Goal: Task Accomplishment & Management: Manage account settings

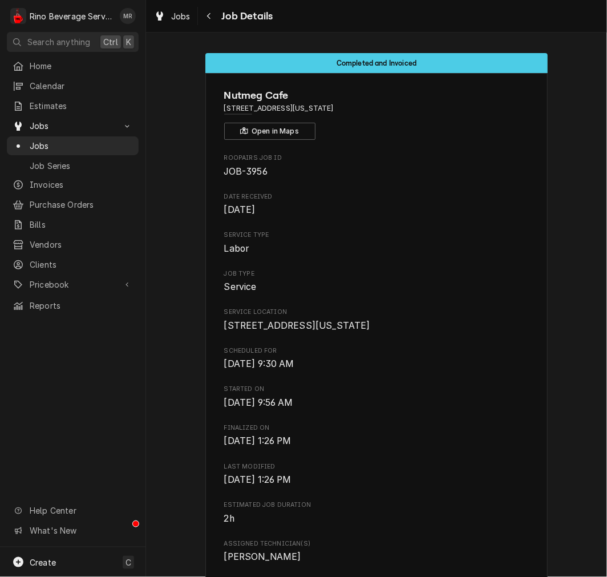
click at [442, 318] on div "Service Location [STREET_ADDRESS][US_STATE]" at bounding box center [376, 319] width 305 height 25
click at [76, 278] on span "Pricebook" at bounding box center [73, 284] width 86 height 12
click at [69, 318] on span "Parts & Materials" at bounding box center [81, 324] width 103 height 12
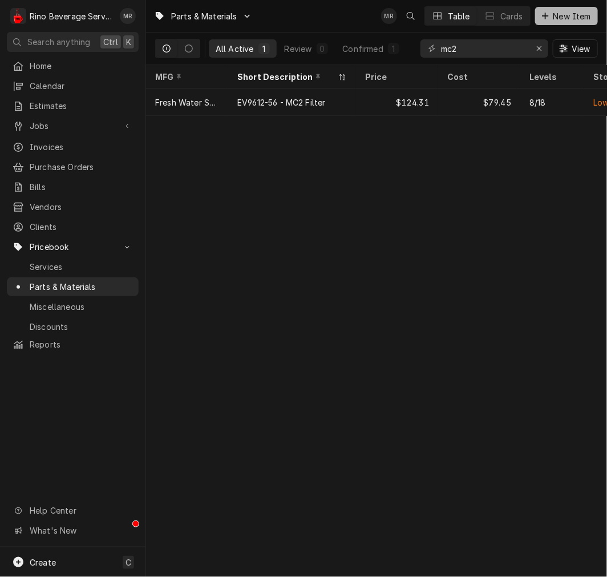
click at [558, 18] on span "New Item" at bounding box center [572, 16] width 42 height 12
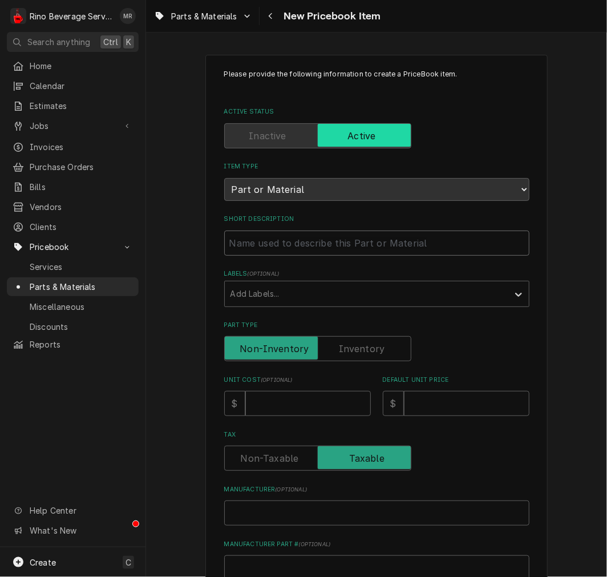
click at [281, 234] on input "Short Description" at bounding box center [376, 242] width 305 height 25
paste input "15030068 LRPM Capacitor Mythos / MDJ 50 mF 110v"
type textarea "x"
type input "15030068 LRPM Capacitor Mythos / MDJ 50 mF 110v"
click at [265, 244] on input "15030068 LRPM Capacitor Mythos / MDJ 50 mF 110v" at bounding box center [376, 242] width 305 height 25
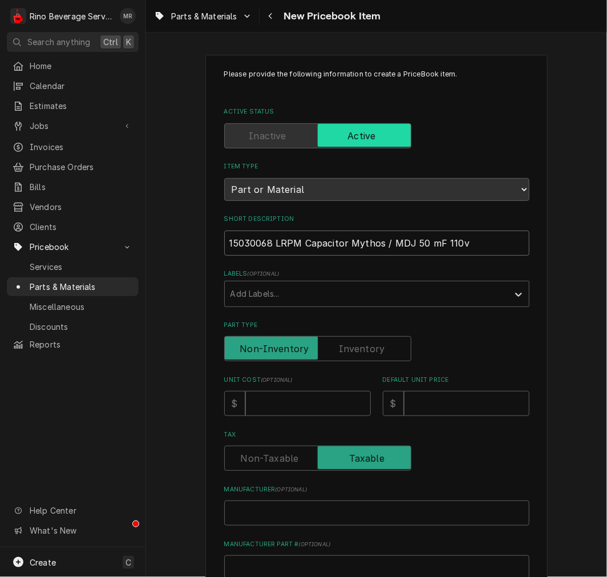
type textarea "x"
type input "15030068 LRPM Capacitor Mythos / MDJ 50 mF 110v"
type textarea "x"
type input "15030068 LRPM Capacitor Mythos / MDJ 50 mF 110v"
type textarea "x"
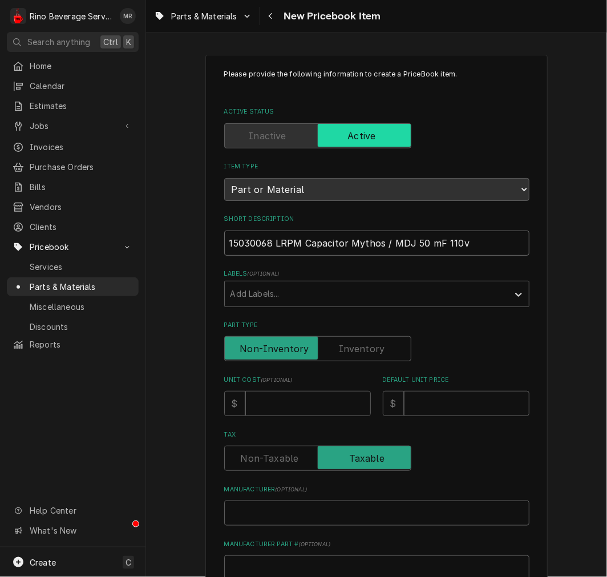
type input "15030068 -LRPM Capacitor Mythos / MDJ 50 mF 110v"
type textarea "x"
type input "15030068 - LRPM Capacitor Mythos / MDJ 50 mF 110v"
drag, startPoint x: 359, startPoint y: 355, endPoint x: 331, endPoint y: 377, distance: 35.8
click at [359, 355] on input "Part Type" at bounding box center [317, 348] width 177 height 25
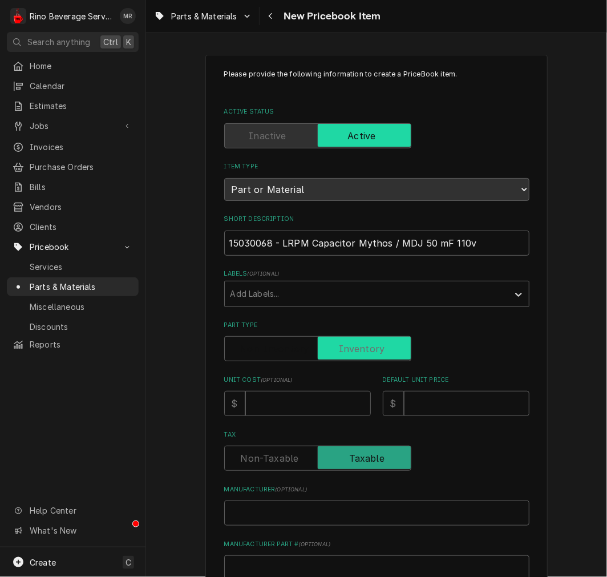
checkbox input "true"
type textarea "x"
click at [282, 411] on input "Unit Cost ( optional )" at bounding box center [308, 403] width 126 height 25
type input "2"
type textarea "x"
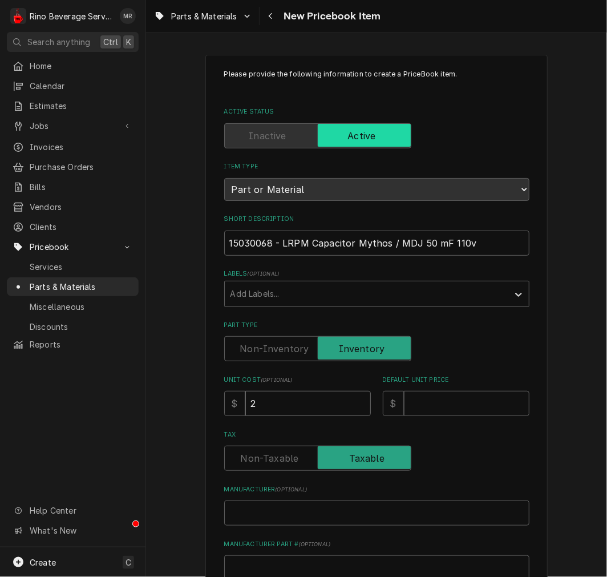
type input "20"
type textarea "x"
type input "202"
type textarea "x"
type input "2025"
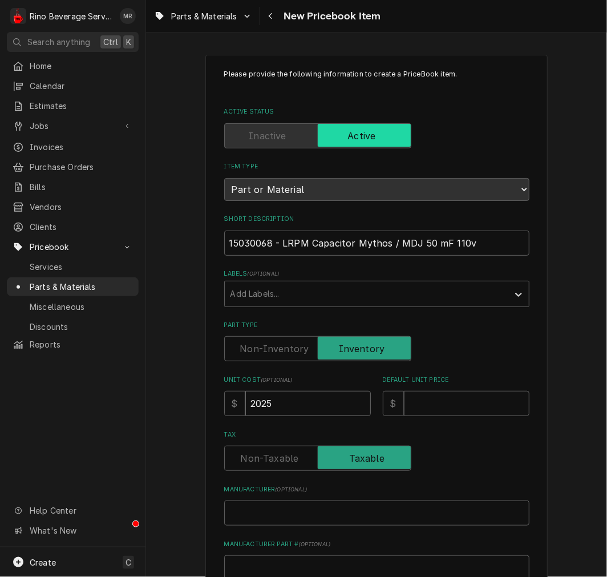
type textarea "x"
type input "202"
type textarea "x"
type input "20"
type textarea "x"
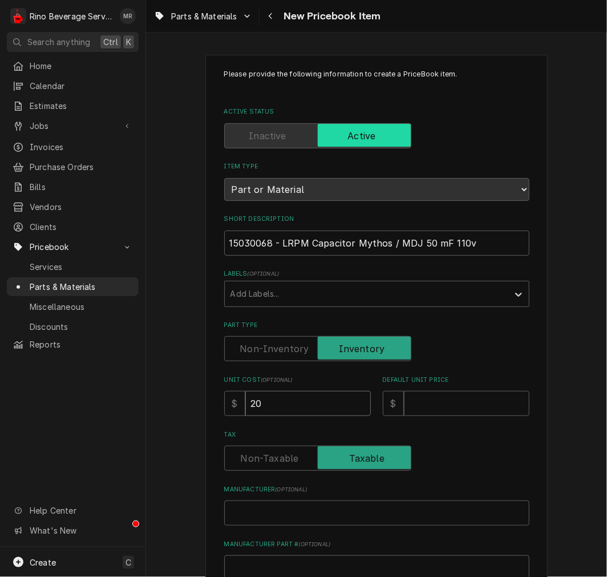
type input "2"
type textarea "x"
type input "22"
type textarea "x"
type input "225"
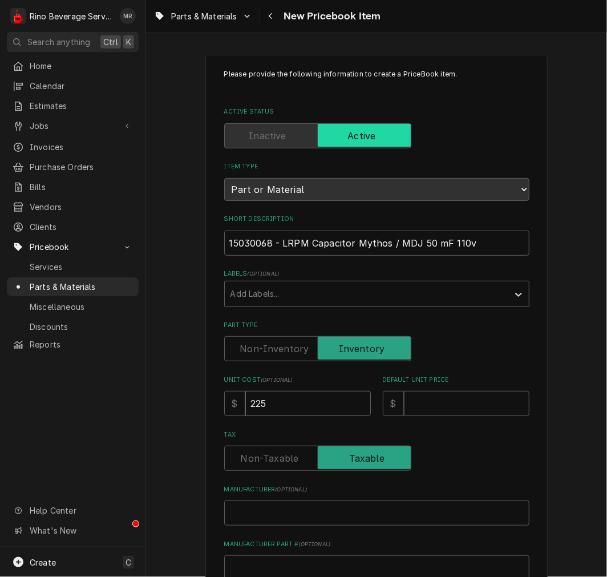
type textarea "x"
type input "225.0"
type textarea "x"
type input "225.00"
click at [432, 395] on input "Default Unit Price" at bounding box center [467, 403] width 126 height 25
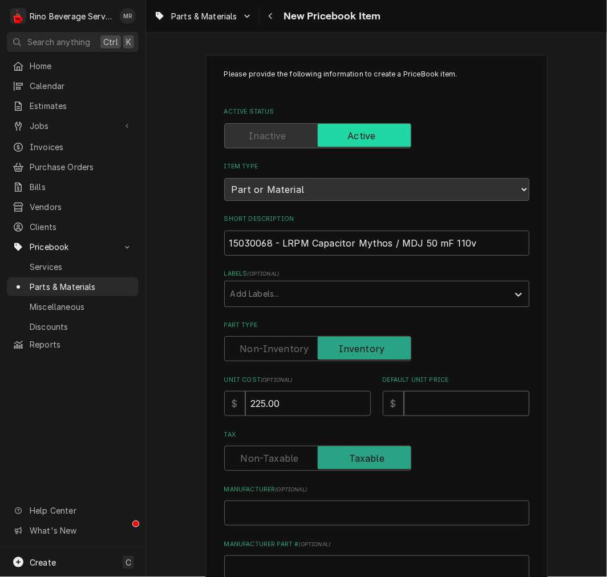
type input "3"
type textarea "x"
type input "32"
type textarea "x"
type input "326"
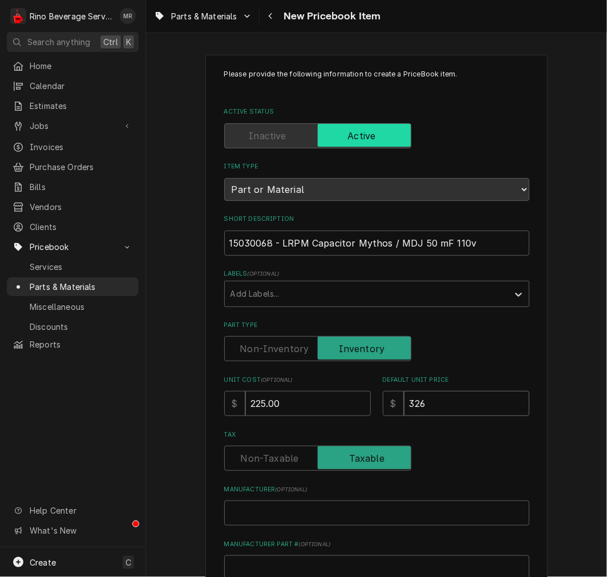
type textarea "x"
type input "326.2"
type textarea "x"
type input "326.25"
type textarea "x"
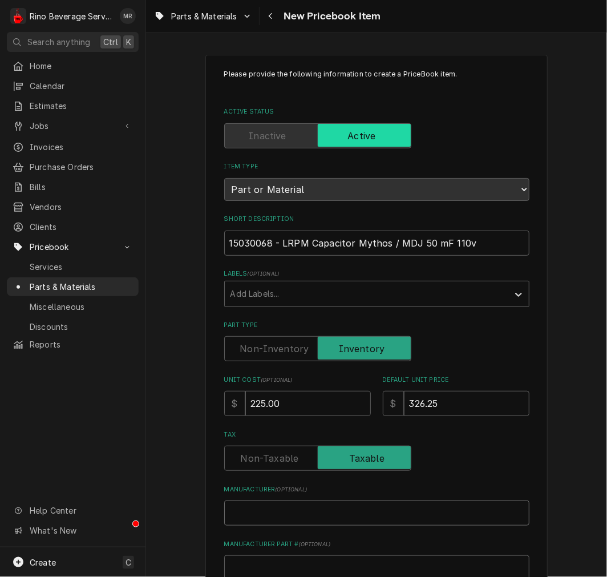
type input "N"
type textarea "x"
type input "Nu"
type textarea "x"
type input "Nuov"
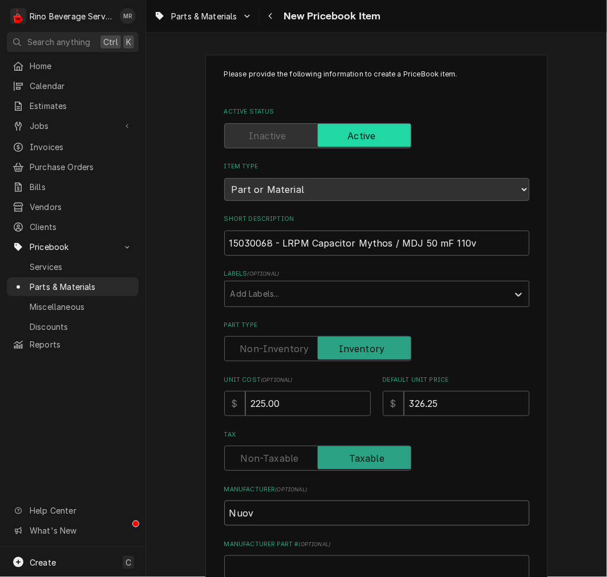
type textarea "x"
type input "Nuova"
type textarea "x"
type input "Nuov"
type textarea "x"
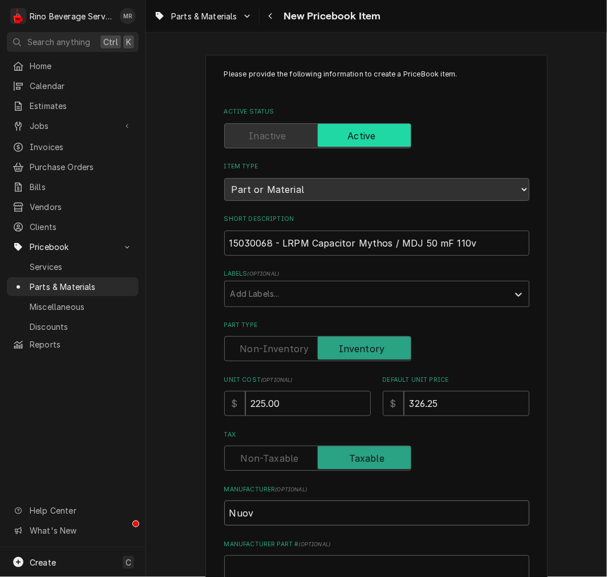
type input "Nuova"
type textarea "x"
type input "Nuova"
type textarea "x"
type input "Nuova D"
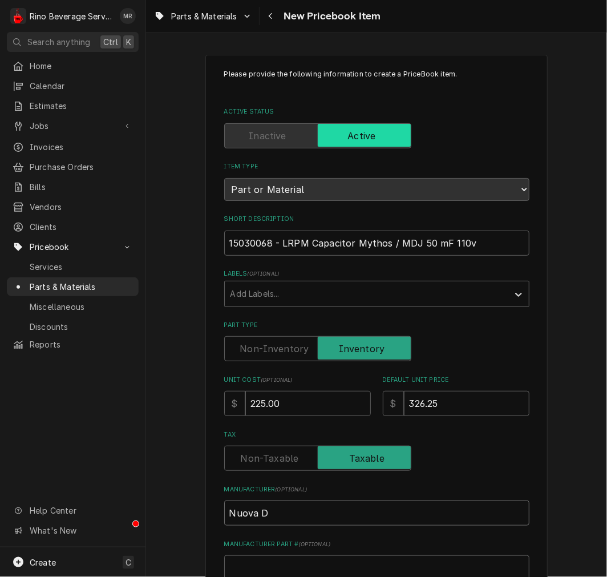
type textarea "x"
type input "Nuova Di"
type textarea "x"
type input "Nuova Dis"
type textarea "x"
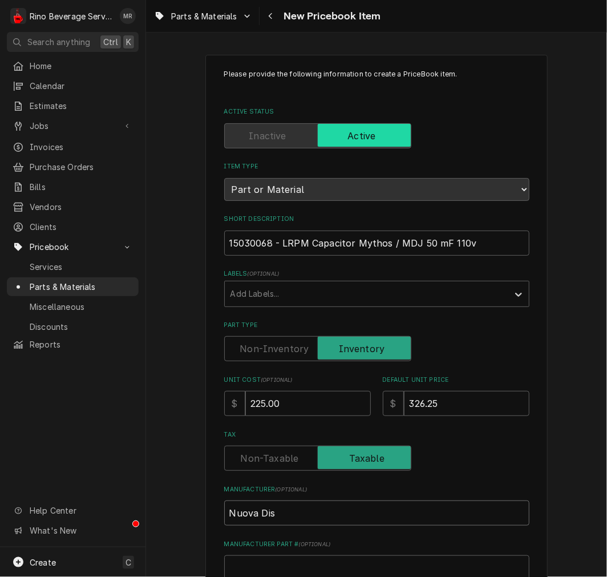
type input "Nuova Dist"
type textarea "x"
type input "Nuova Distr"
type textarea "x"
type input "Nuova Distri"
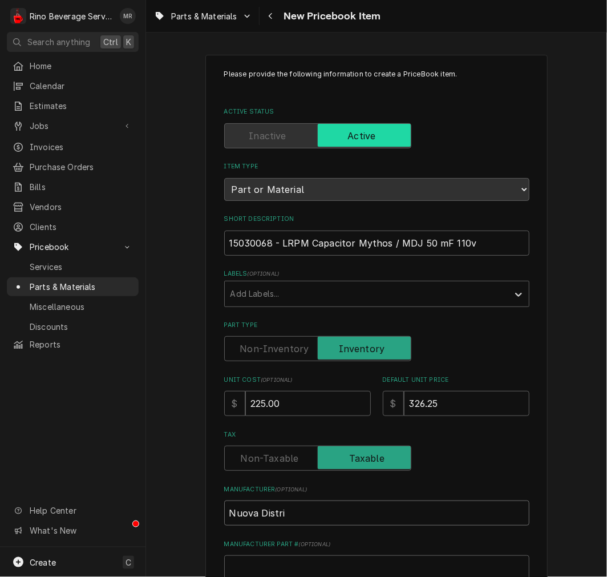
type textarea "x"
type input "Nuova Distrib"
type textarea "x"
type input "Nuova Distribu"
type textarea "x"
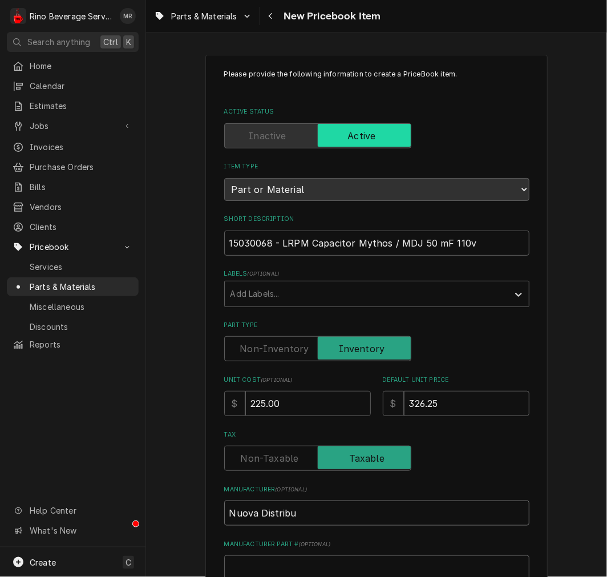
type input "Nuova Distribut"
type textarea "x"
type input "Nuova Distributi"
type textarea "x"
type input "Nuova Distributio"
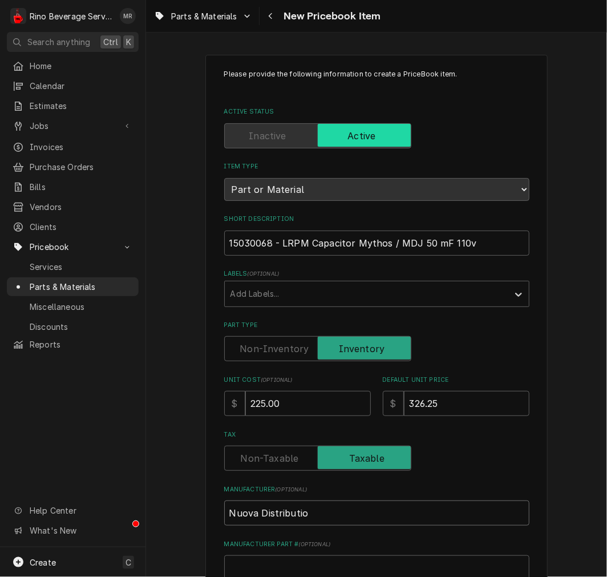
type textarea "x"
type input "Nuova Distribution"
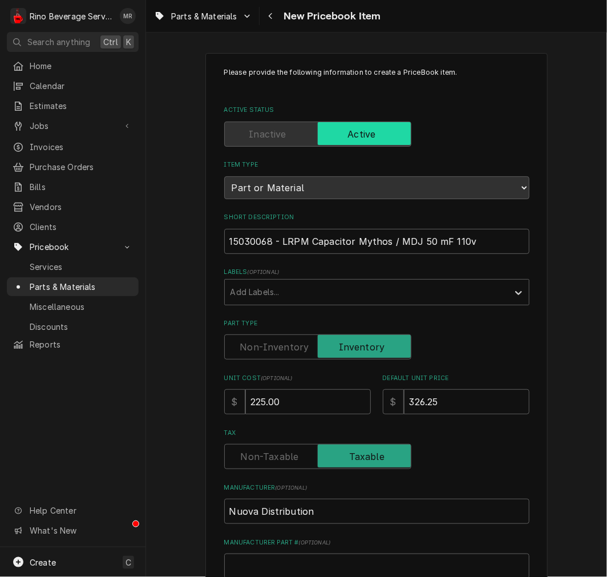
scroll to position [315, 0]
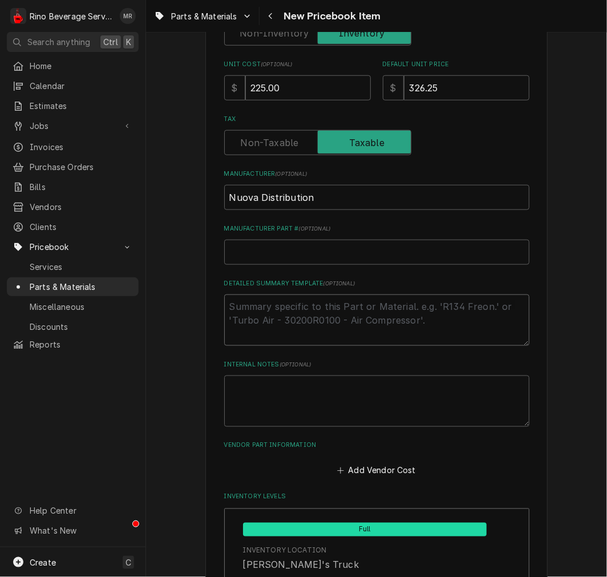
type textarea "x"
type textarea "P"
type textarea "x"
type textarea "P/"
type textarea "x"
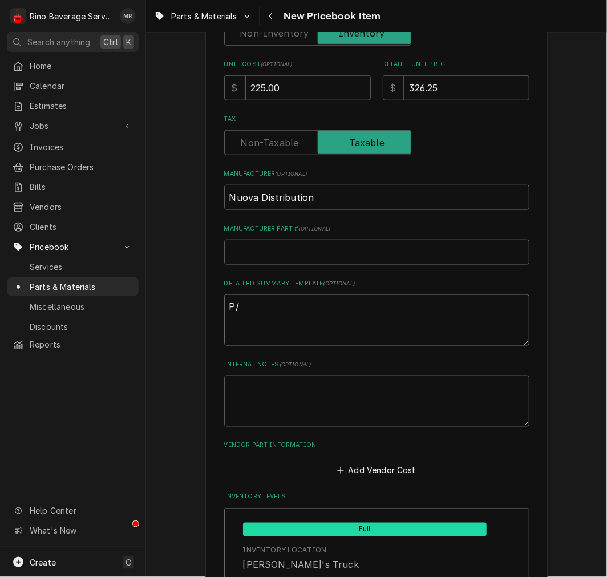
type textarea "P/N"
type textarea "x"
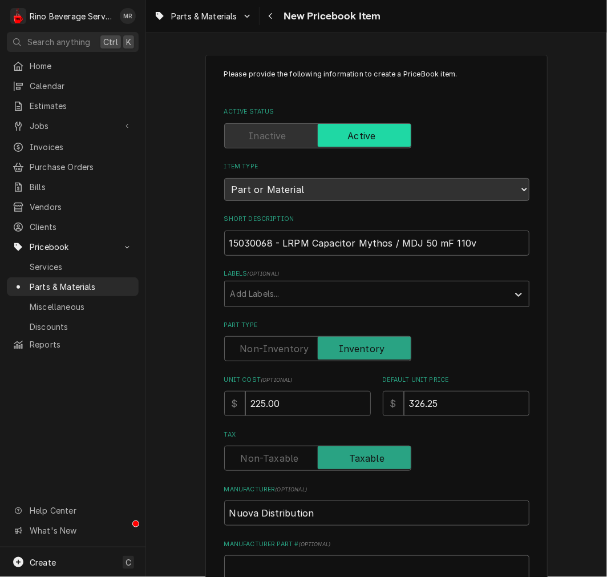
type textarea "P/N"
drag, startPoint x: 495, startPoint y: 240, endPoint x: -73, endPoint y: 241, distance: 568.2
click at [0, 241] on html "R Rino Beverage Service MR Search anything Ctrl K Home Calendar Estimates Jobs …" at bounding box center [303, 288] width 607 height 577
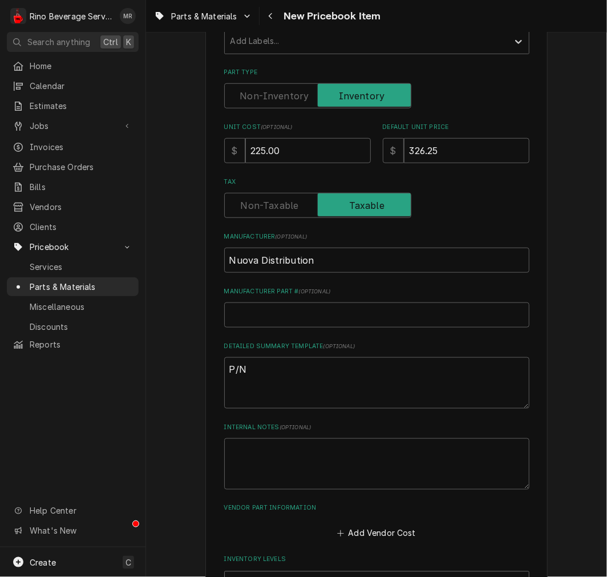
scroll to position [528, 0]
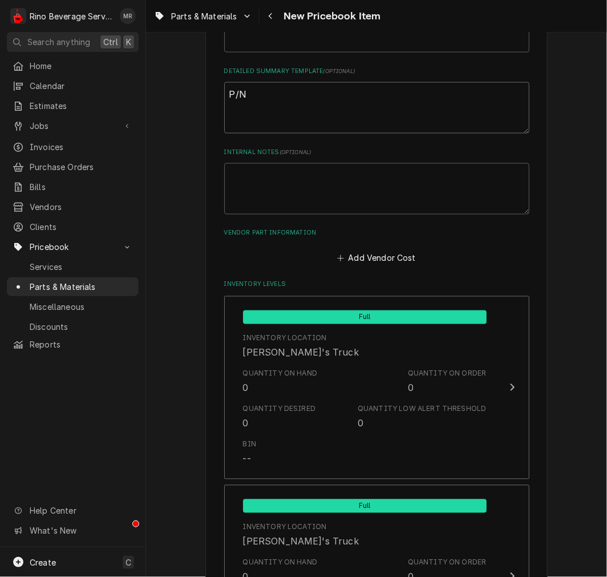
click at [349, 97] on textarea "P/N" at bounding box center [376, 107] width 305 height 51
paste textarea "15030068 - LRPM Capacitor Mythos / MDJ 50 mF 110v"
type textarea "x"
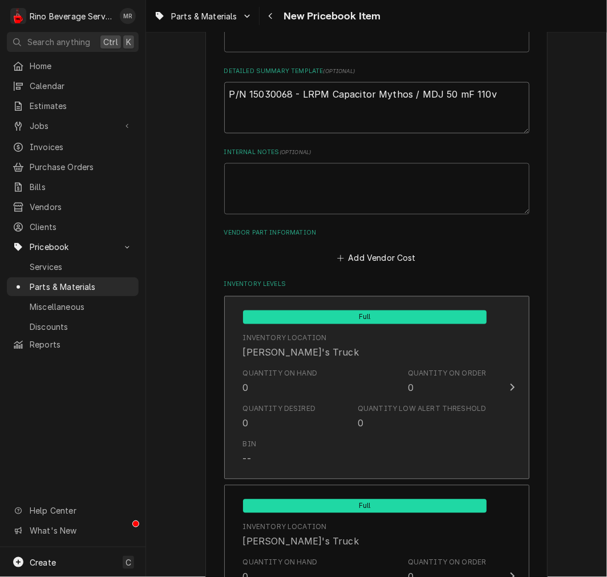
type textarea "P/N 15030068 - LRPM Capacitor Mythos / MDJ 50 mF 110v"
click at [351, 394] on div "Quantity on Hand 0 Quantity on Order 0" at bounding box center [365, 381] width 244 height 35
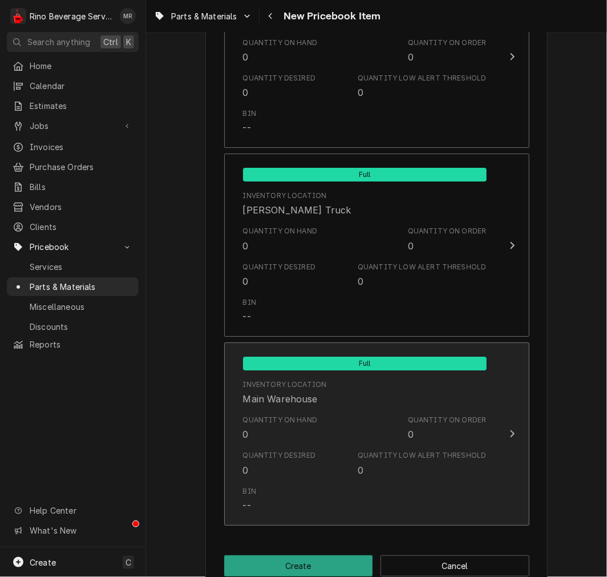
scroll to position [1184, 0]
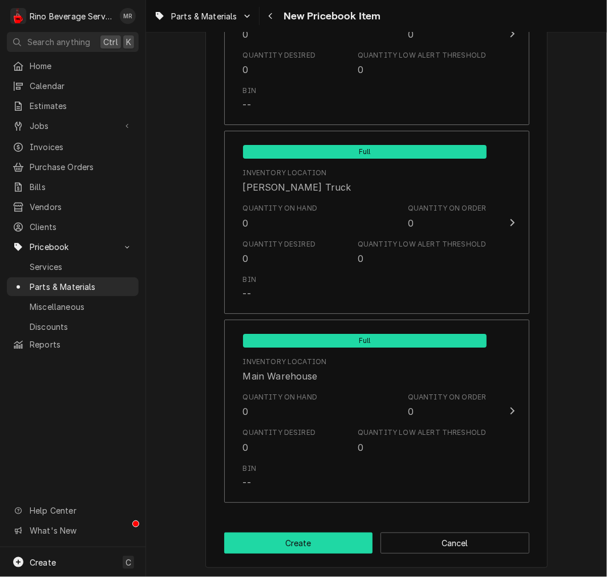
click at [327, 552] on button "Create" at bounding box center [298, 542] width 149 height 21
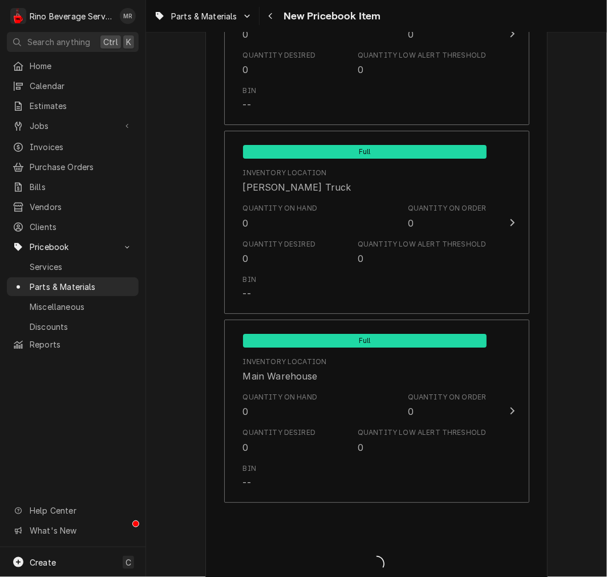
type textarea "x"
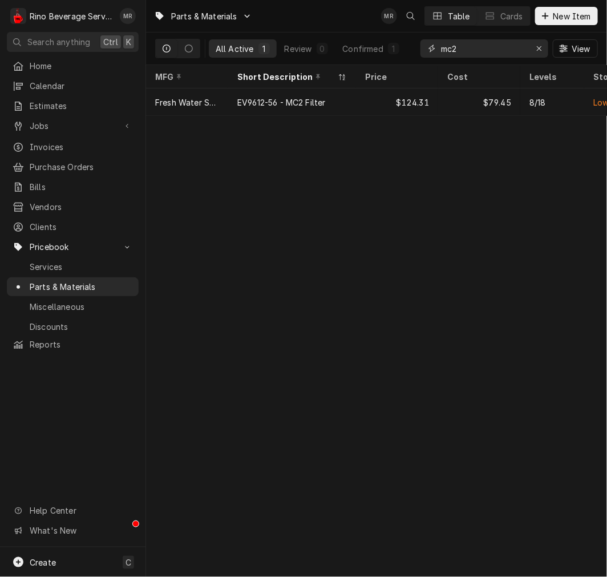
click at [479, 46] on input "mc2" at bounding box center [484, 48] width 86 height 18
paste input "15030068 - LRPM Capacitor Mythos / MDJ 50 mF 110v"
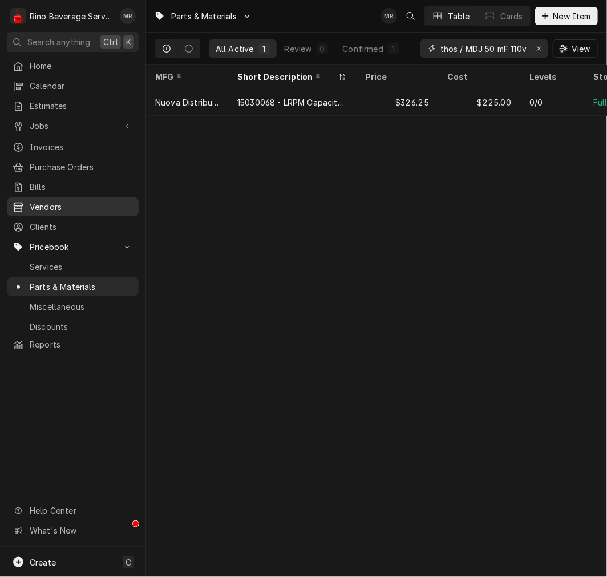
type input "15030068 - LRPM Capacitor Mythos / MDJ 50 mF 110v"
click at [564, 13] on span "New Item" at bounding box center [572, 16] width 42 height 12
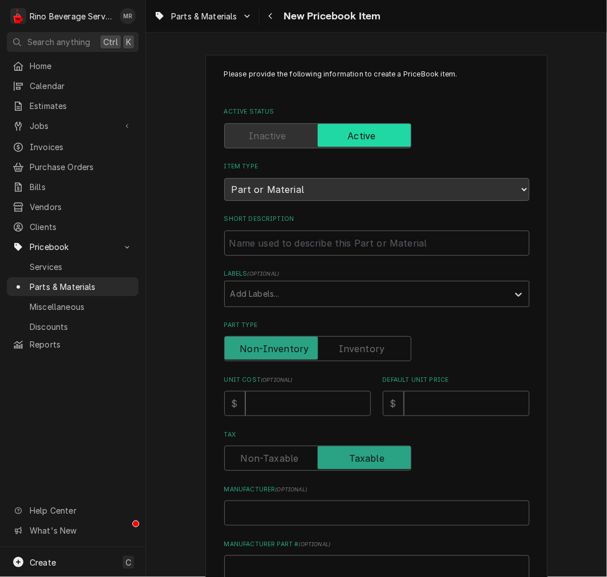
click at [367, 256] on div "Please provide the following information to create a PriceBook item. Active Sta…" at bounding box center [376, 431] width 305 height 725
click at [364, 242] on input "Short Description" at bounding box center [376, 242] width 305 height 25
paste input "15070063 MDJ Electronic Relay 110v"
type textarea "x"
type input "15070063 MDJ Electronic Relay 110v"
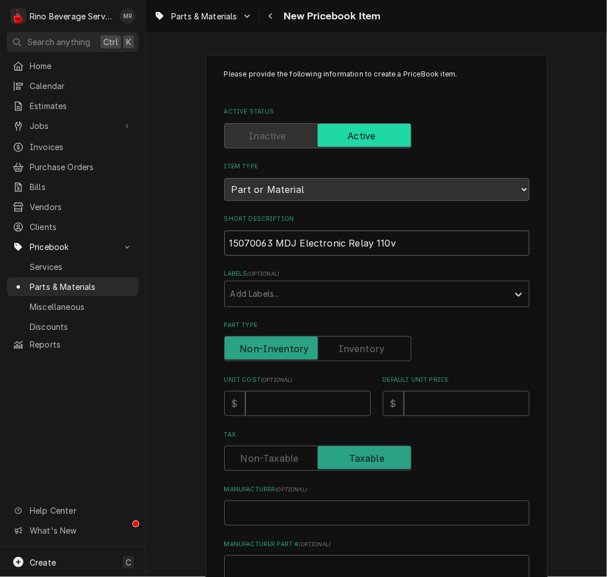
click at [272, 249] on input "15070063 MDJ Electronic Relay 110v" at bounding box center [376, 242] width 305 height 25
type textarea "x"
type input "15070063 -MDJ Electronic Relay 110v"
type textarea "x"
type input "15070063 - MDJ Electronic Relay 110v"
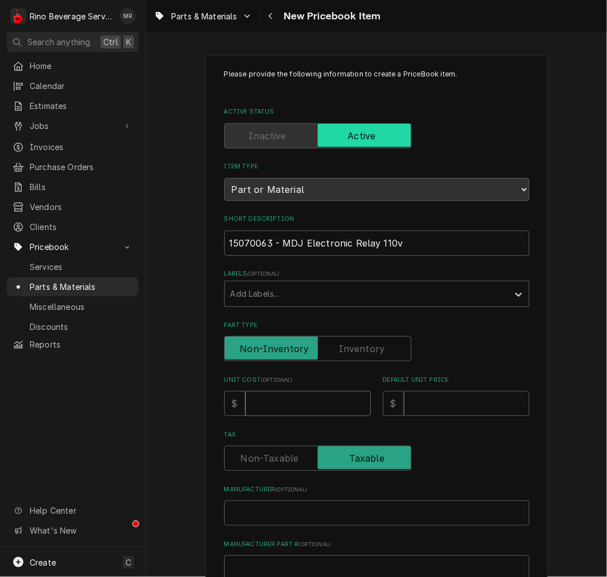
click at [291, 407] on input "Unit Cost ( optional )" at bounding box center [308, 403] width 126 height 25
type textarea "x"
type input "1"
type textarea "x"
type input "10"
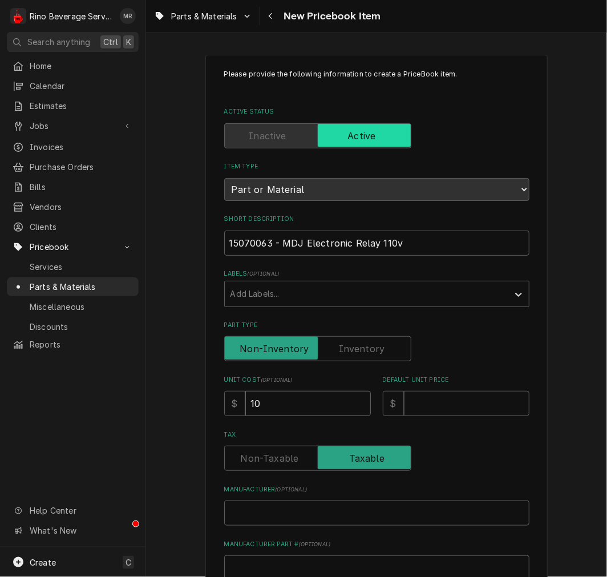
type textarea "x"
type input "105"
type textarea "x"
type input "105.0"
type textarea "x"
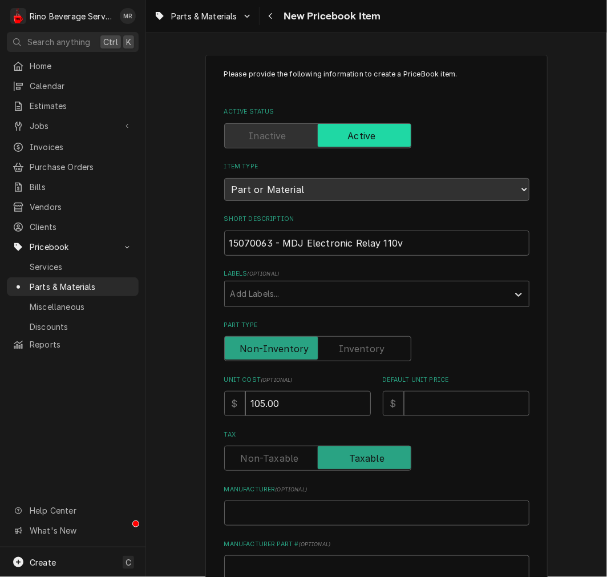
type input "105.00"
click at [452, 400] on input "Default Unit Price" at bounding box center [467, 403] width 126 height 25
type input "2"
type textarea "x"
type input "210"
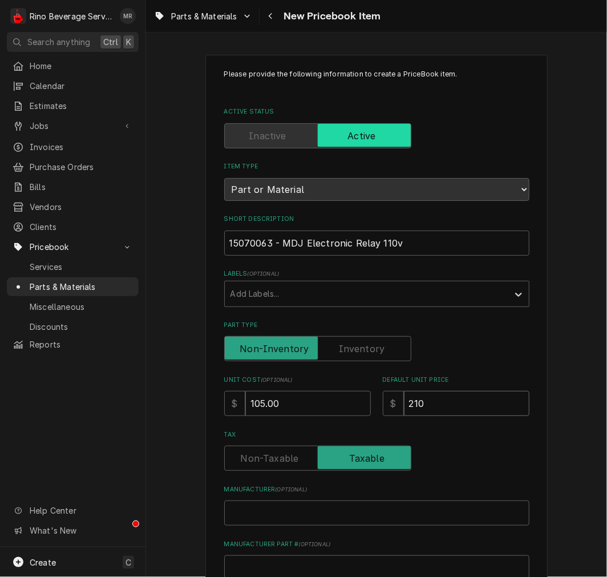
type textarea "x"
type input "210.0"
type textarea "x"
type input "210.00"
click at [266, 508] on input "Manufacturer ( optional )" at bounding box center [376, 512] width 305 height 25
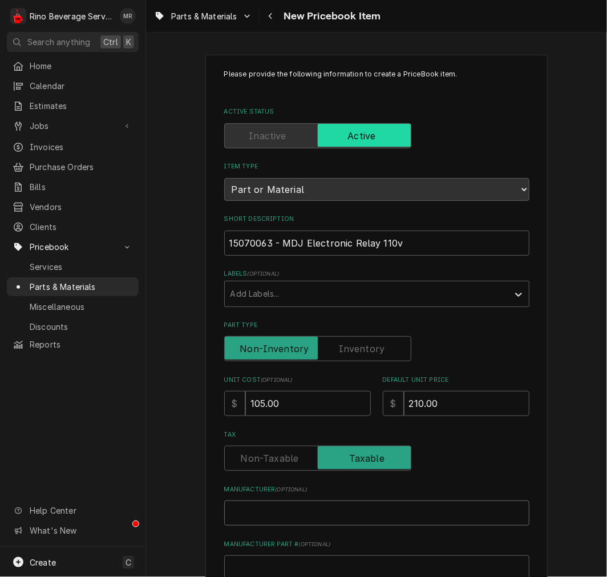
type textarea "x"
type input "N"
type textarea "x"
type input "Nu"
type textarea "x"
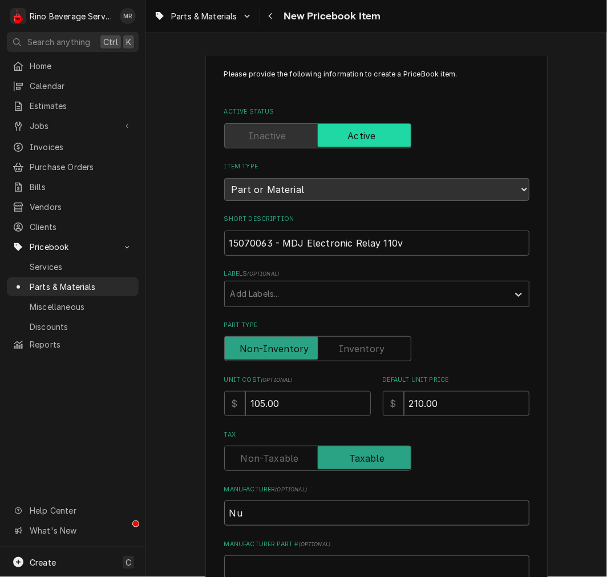
type input "Nuo"
type textarea "x"
type input "Nuov"
type textarea "x"
type input "Nuova"
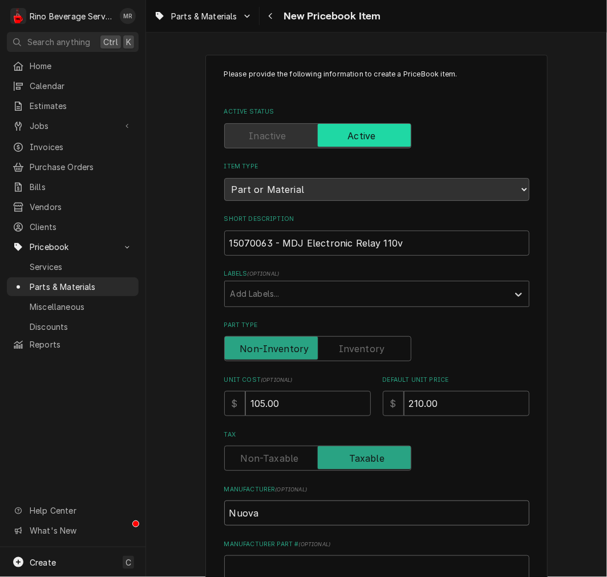
type textarea "x"
type input "Nuova"
type textarea "x"
type input "Nuova S"
type textarea "x"
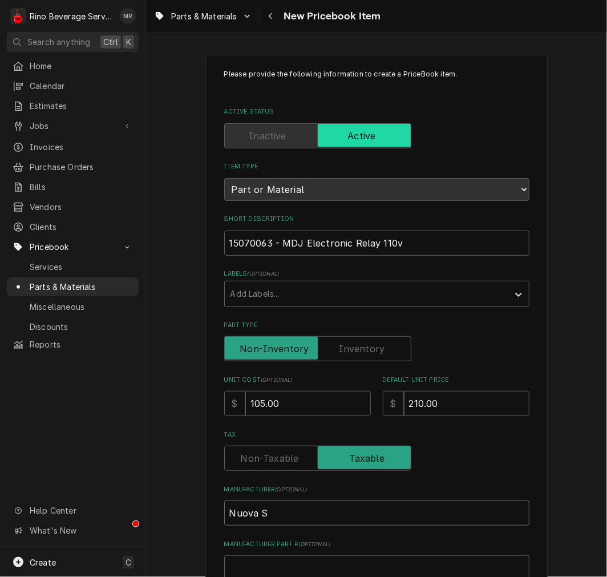
type input "Nuova Si"
type textarea "x"
type input "Nuova Sim"
type textarea "x"
type input "Nuova Simo"
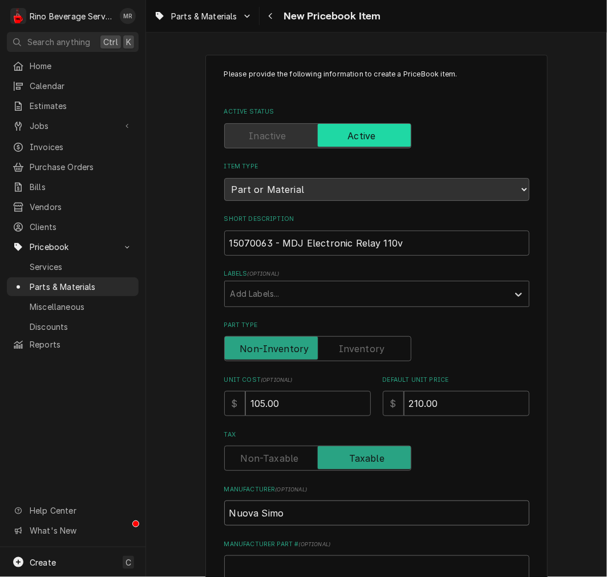
type textarea "x"
type input "Nuova Sim"
type textarea "x"
type input "Nuova Si"
type textarea "x"
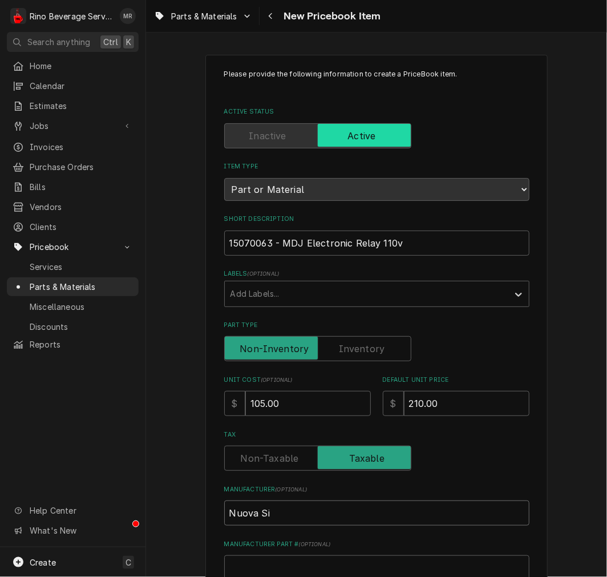
type input "Nuova S"
type textarea "x"
type input "Nuova"
type textarea "x"
type input "Nuova D"
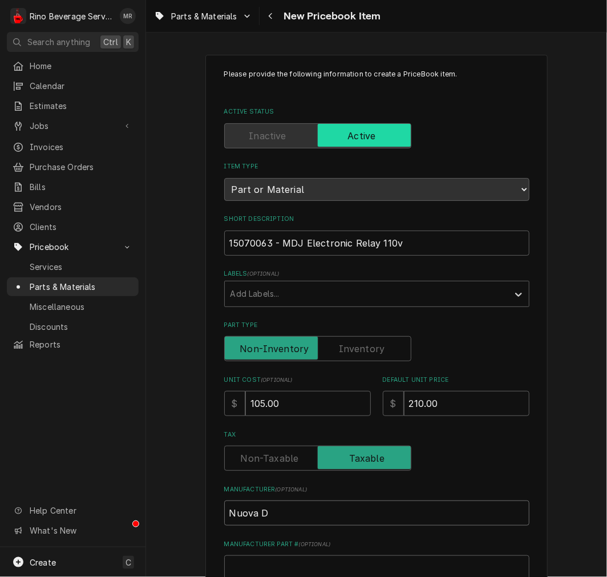
type textarea "x"
type input "Nuova Di"
type textarea "x"
type input "Nuova Dis"
type textarea "x"
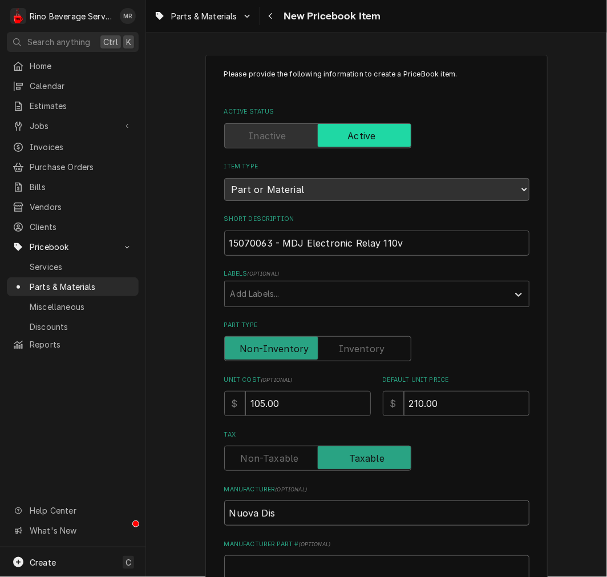
type input "Nuova Dist"
type textarea "x"
type input "Nuova Distr"
type textarea "x"
type input "Nuova Distrib"
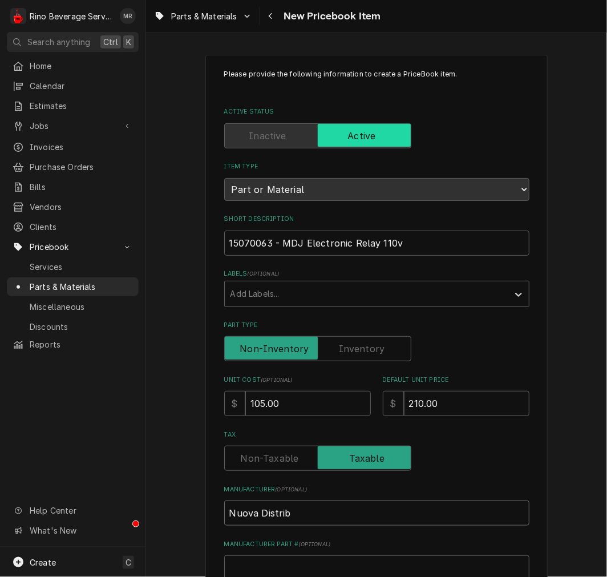
type textarea "x"
type input "Nuova Distribu"
type textarea "x"
type input "Nuova Distribut"
type textarea "x"
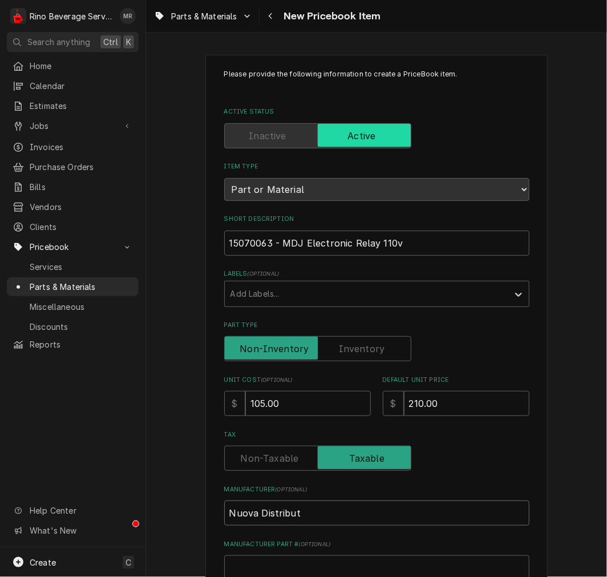
type input "Nuova Distributi"
type textarea "x"
type input "Nuova Distributio"
type textarea "x"
type input "Nuova Distribution"
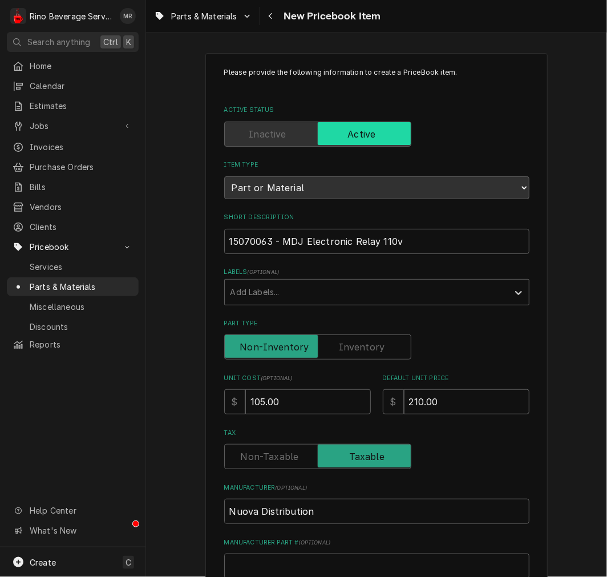
scroll to position [285, 0]
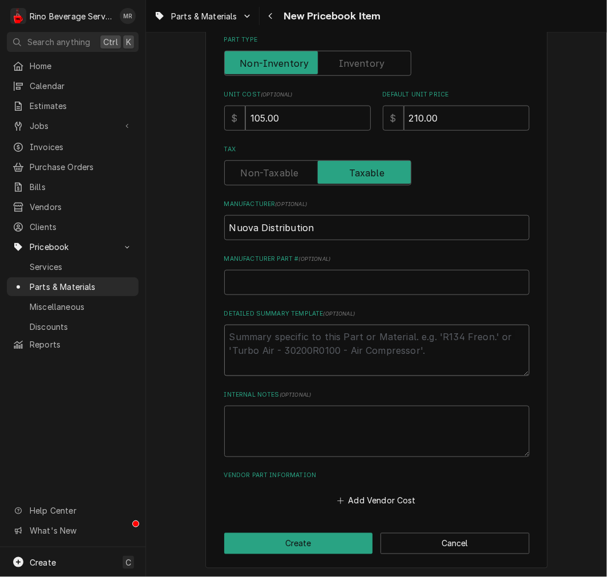
type textarea "x"
type textarea "P"
type textarea "x"
type textarea "P/"
type textarea "x"
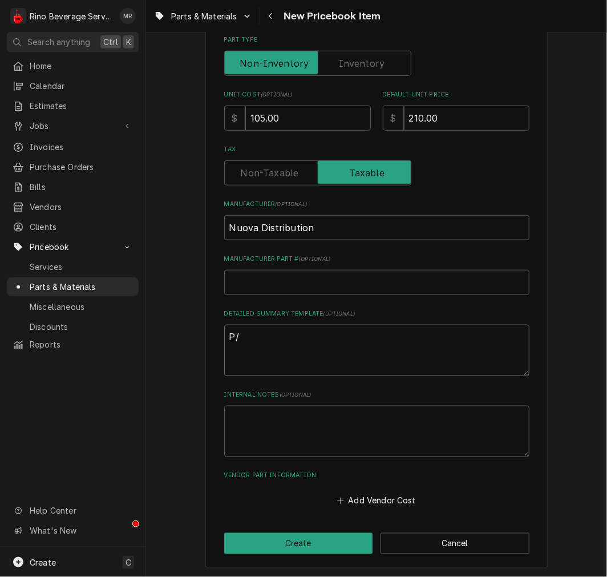
type textarea "P/N"
type textarea "x"
type textarea "P/N"
paste textarea "15070063 - MDJ Electronic Relay 110v"
type textarea "x"
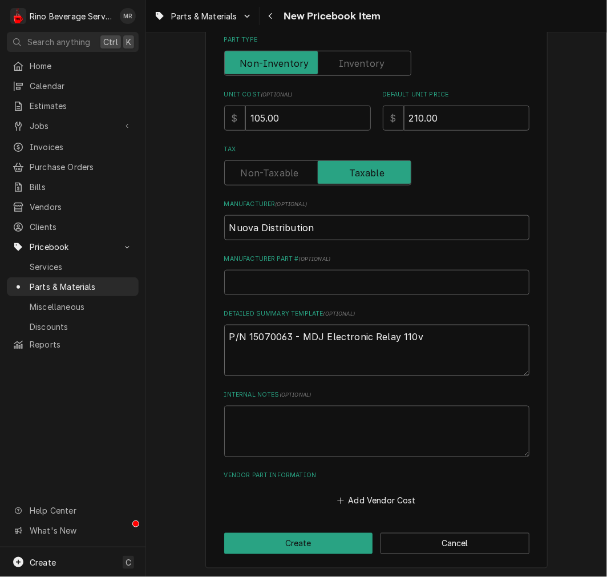
type textarea "P/N 15070063 - MDJ Electronic Relay 110v"
click at [343, 59] on label "Part Type" at bounding box center [317, 63] width 187 height 25
click at [343, 59] on input "Part Type" at bounding box center [317, 63] width 177 height 25
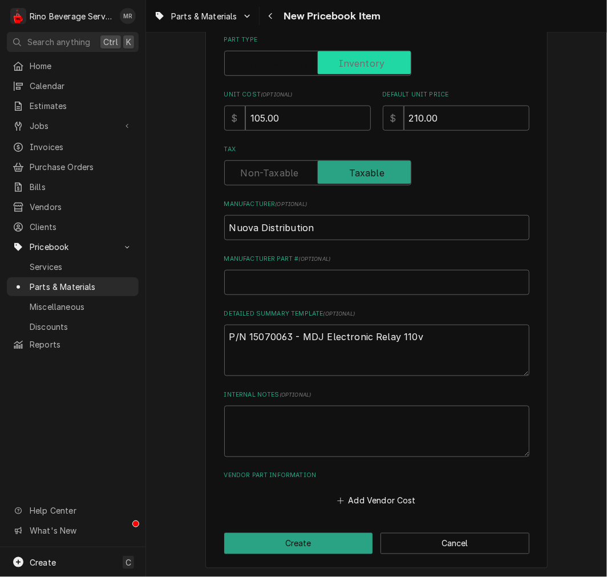
checkbox input "true"
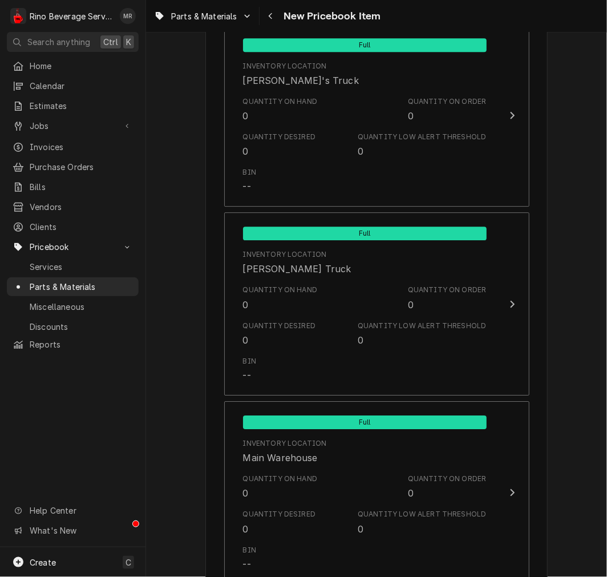
scroll to position [1070, 0]
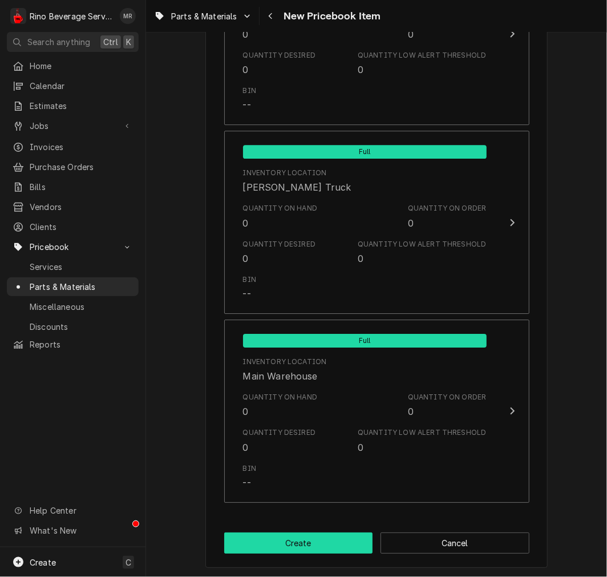
click at [289, 540] on button "Create" at bounding box center [298, 542] width 149 height 21
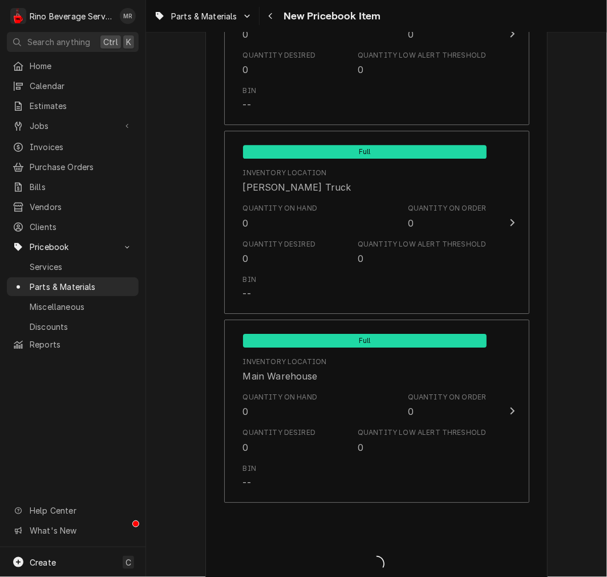
type textarea "x"
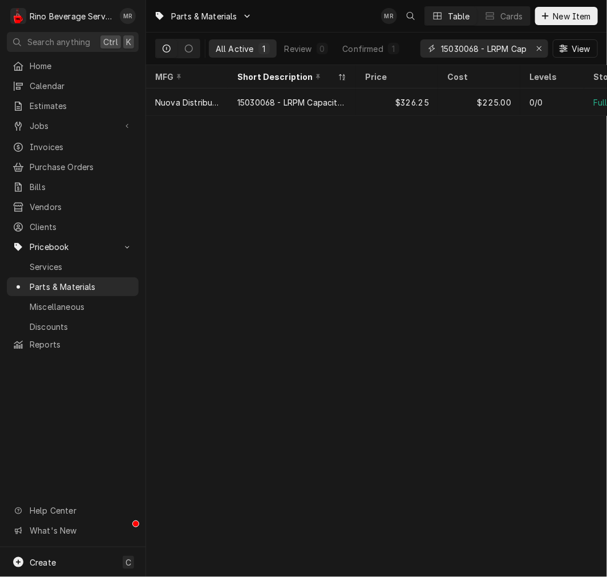
click at [493, 44] on input "15030068 - LRPM Capacitor Mythos / MDJ 50 mF 110v" at bounding box center [484, 48] width 86 height 18
paste input "800047 Button Board and Wirings MCI/ MCF/MDX/MDJ on Demand (1005.0013)"
type input "15800047 Button Board and Wirings MCI/ MCF/MDX/MDJ on Demand (1005.0013)"
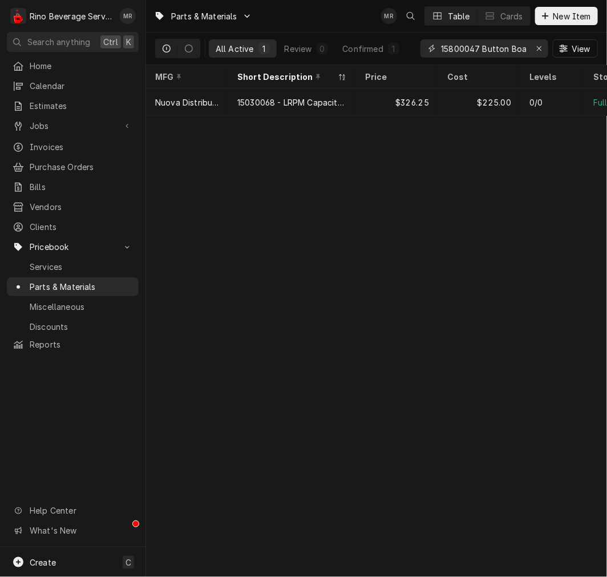
scroll to position [0, 236]
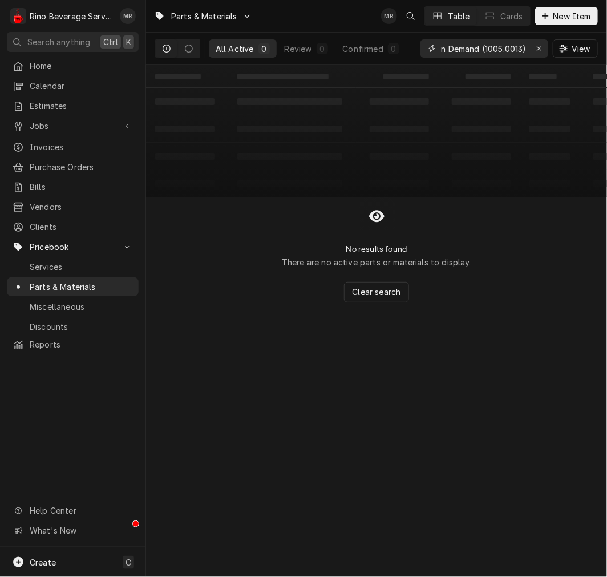
click at [503, 42] on input "15800047 Button Board and Wirings MCI/ MCF/MDX/MDJ on Demand (1005.0013)" at bounding box center [484, 48] width 86 height 18
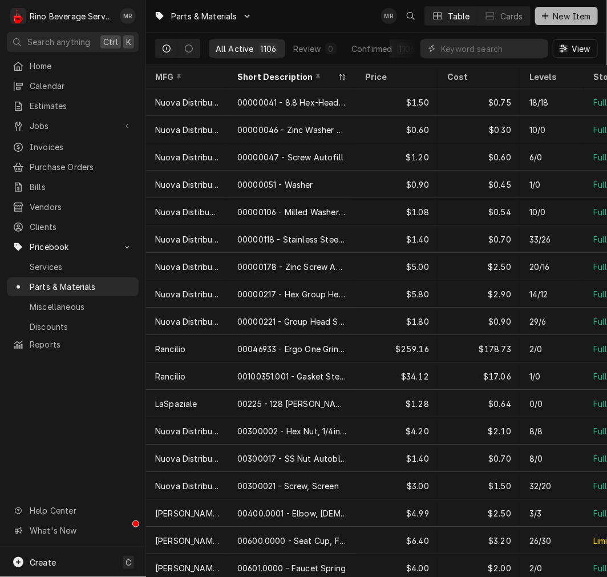
drag, startPoint x: 573, startPoint y: 19, endPoint x: 554, endPoint y: 13, distance: 19.7
click at [573, 19] on span "New Item" at bounding box center [572, 16] width 42 height 12
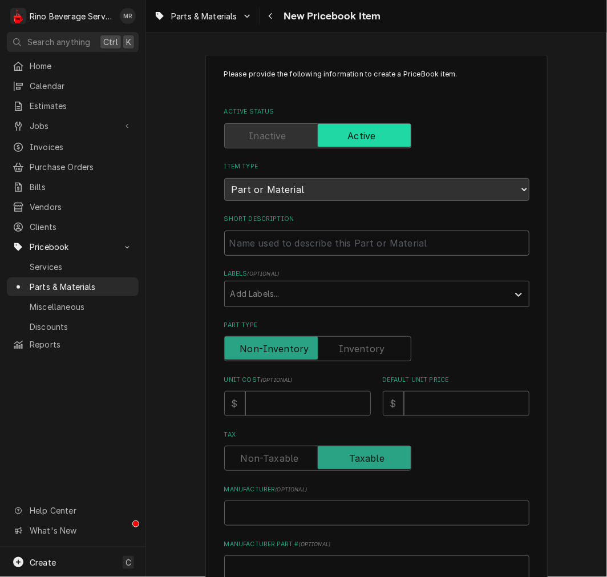
click at [310, 245] on input "Short Description" at bounding box center [376, 242] width 305 height 25
paste input "15800047 Button Board and Wirings MCI/ MCF/MDX/MDJ on Demand (1005.0013)"
type textarea "x"
type input "15800047 Button Board and Wirings MCI/ MCF/MDX/MDJ on Demand (1005.0013)"
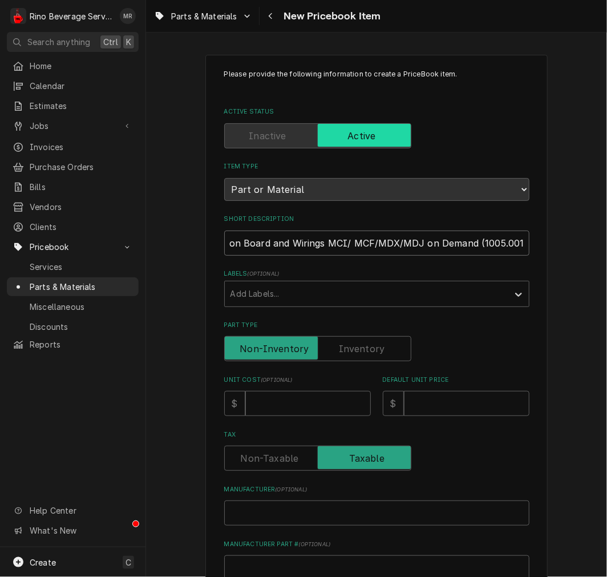
type textarea "x"
type input "15800047 Button Board and Wirings MCI/ MCF/MDX/MDJ on Demand (1005.0013"
type textarea "x"
type input "15800047 Button Board and Wirings MCI/ MCF/MDX/MDJ on Demand (1005.001"
type textarea "x"
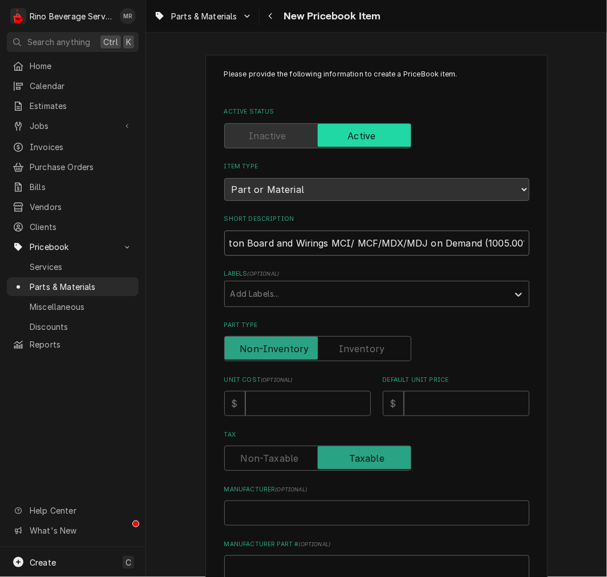
type input "15800047 Button Board and Wirings MCI/ MCF/MDX/MDJ on Demand (1005.00"
type textarea "x"
type input "15800047 Button Board and Wirings MCI/ MCF/MDX/MDJ on Demand (1005.0"
type textarea "x"
type input "15800047 Button Board and Wirings MCI/ MCF/MDX/MDJ on Demand (1005."
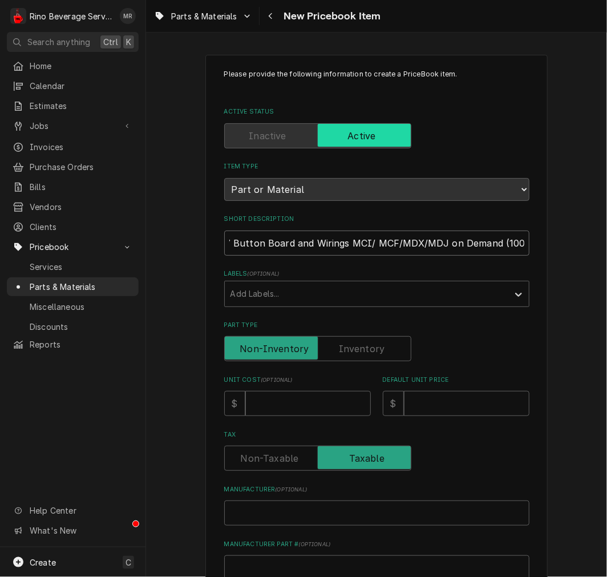
type textarea "x"
type input "15800047 Button Board and Wirings MCI/ MCF/MDX/MDJ on Demand (1005"
type textarea "x"
type input "15800047 Button Board and Wirings MCI/ MCF/MDX/MDJ on Demand (100"
type textarea "x"
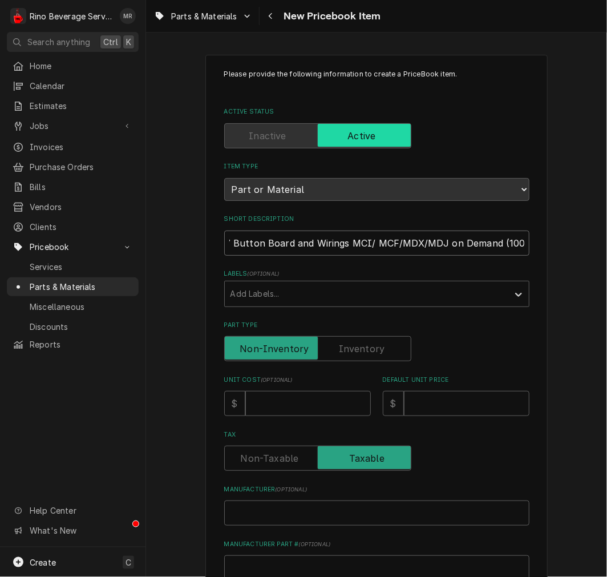
type input "15800047 Button Board and Wirings MCI/ MCF/MDX/MDJ on Demand (10"
type textarea "x"
type input "15800047 Button Board and Wirings MCI/ MCF/MDX/MDJ on Demand (1"
type textarea "x"
type input "15800047 Button Board and Wirings MCI/ MCF/MDX/MDJ on Demand ("
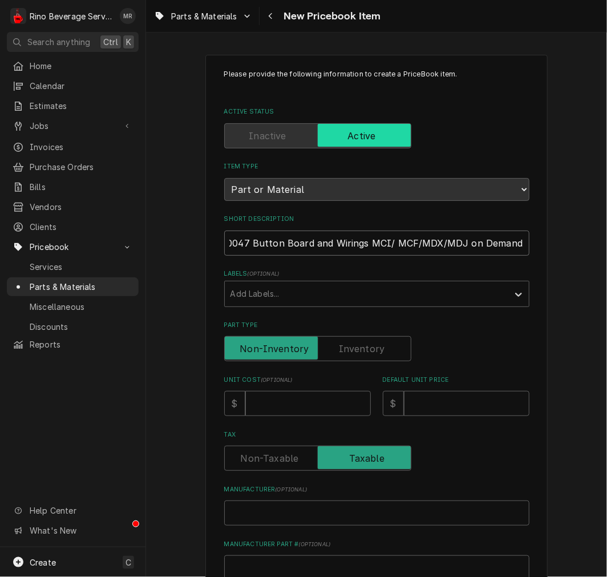
type textarea "x"
type input "15800047 Button Board and Wirings MCI/ MCF/MDX/MDJ on Demand"
type textarea "x"
type input "15800047 Button Board and Wirings MCI/ MCF/MDX/MDJ on Demand"
type textarea "x"
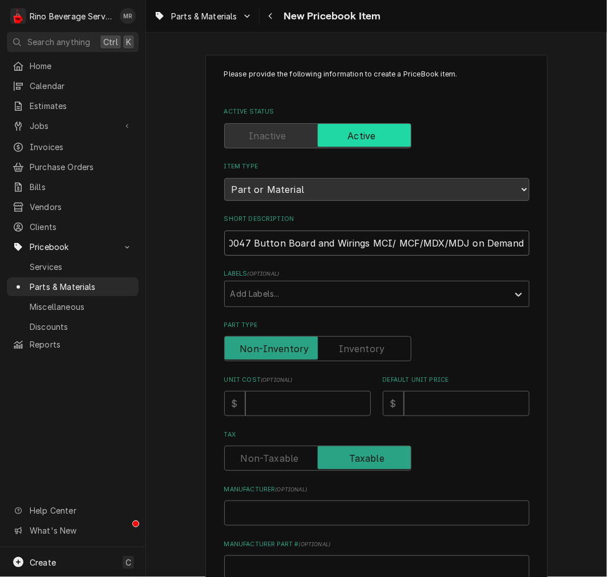
type input "15800047 Button Board and Wirings MCI/ MCF/MDX/MDJ on Deman"
type textarea "x"
type input "15800047 Button Board and Wirings MCI/ MCF/MDX/MDJ on Demand"
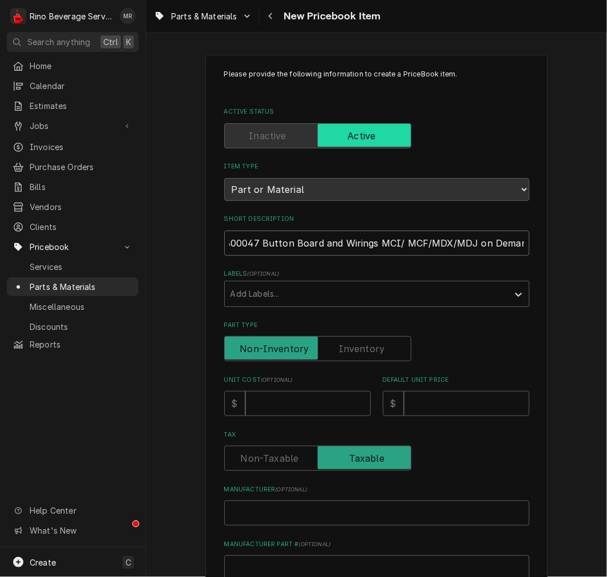
click at [379, 245] on input "15800047 Button Board and Wirings MCI/ MCF/MDX/MDJ on Demand" at bounding box center [376, 242] width 305 height 25
drag, startPoint x: 369, startPoint y: 244, endPoint x: 358, endPoint y: 242, distance: 10.4
click at [369, 244] on input "15800047 Button Board and Wirings MCI/ MCF/MDX/MDJ on Demand" at bounding box center [376, 242] width 305 height 25
type textarea "x"
type input "15800047 Button Board and Wirings MCI/ MCF/MDX/MDJ on Demand"
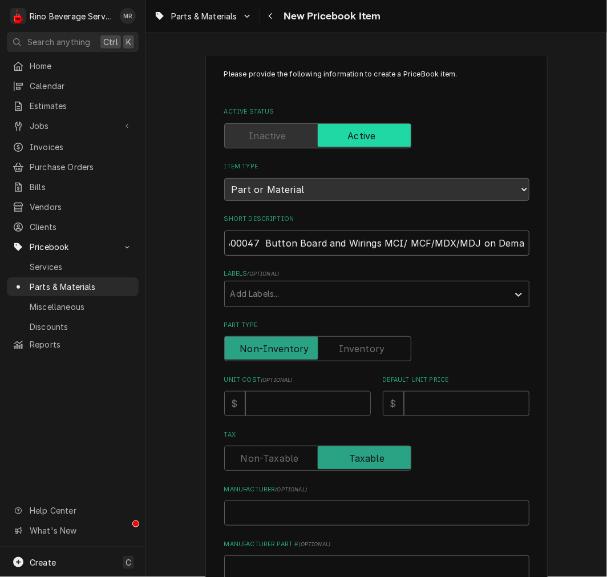
type textarea "x"
type input "15800047 - Button Board and Wirings MCI/ MCF/MDX/MDJ on Demand"
click at [358, 347] on label "Part Type" at bounding box center [317, 348] width 187 height 25
click at [358, 347] on input "Part Type" at bounding box center [317, 348] width 177 height 25
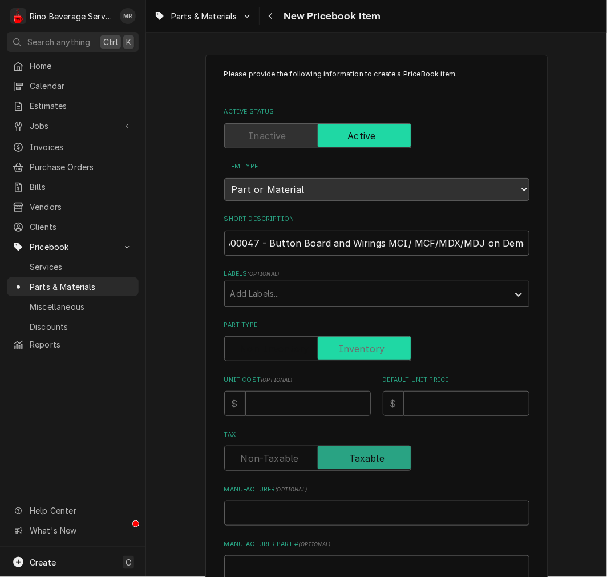
checkbox input "true"
click at [297, 402] on input "Unit Cost ( optional )" at bounding box center [308, 403] width 126 height 25
type textarea "x"
type input "2"
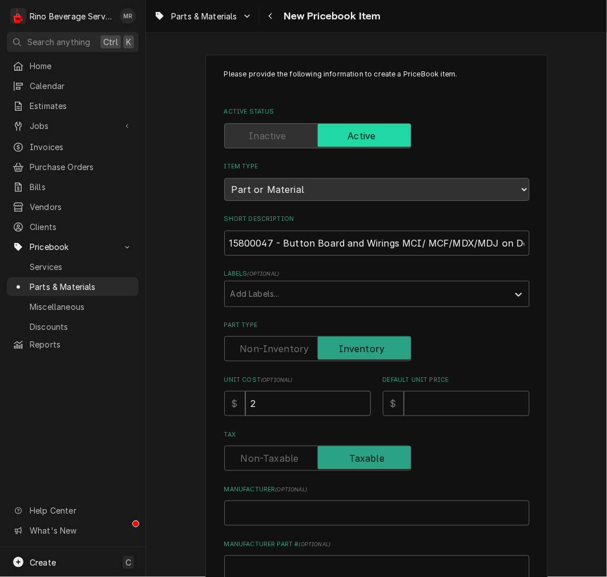
type textarea "x"
type input "27"
type textarea "x"
type input "27.7"
type textarea "x"
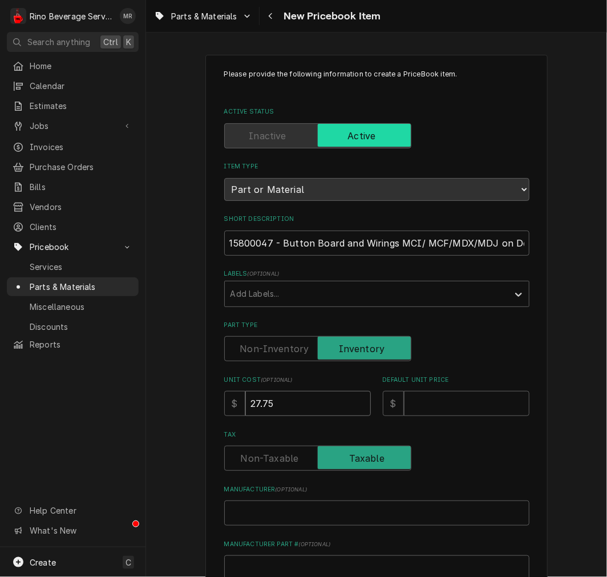
type input "27.75"
type textarea "x"
type input "5"
type textarea "x"
type input "55"
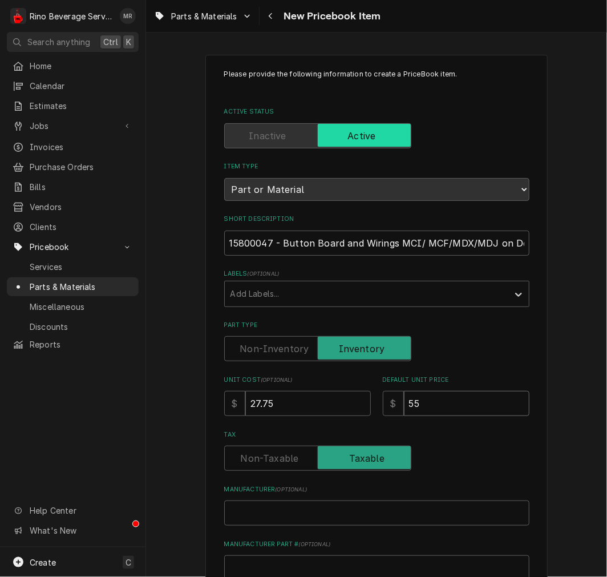
type textarea "x"
type input "55.5"
type textarea "x"
type input "55.50"
type textarea "x"
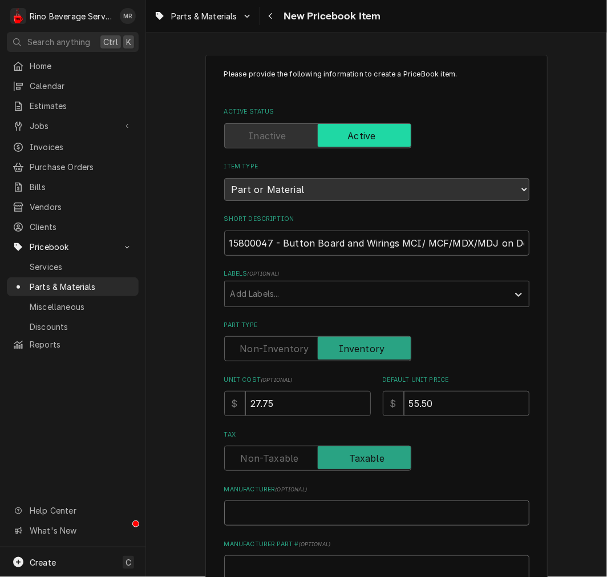
type input "N"
type textarea "x"
type input "Nu"
type textarea "x"
type input "Nuo"
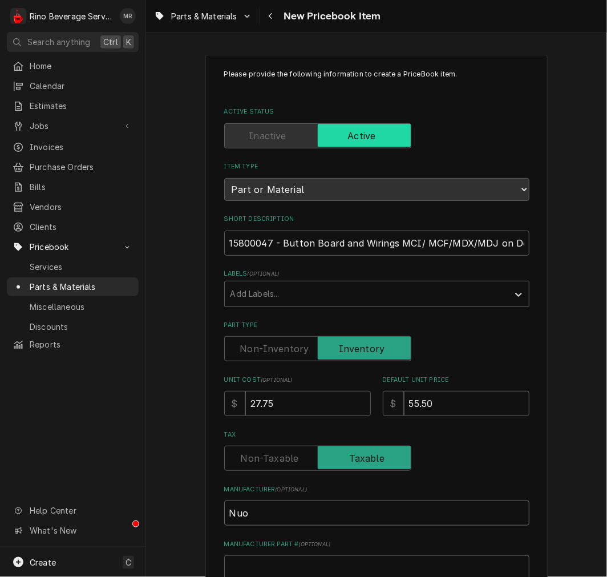
type textarea "x"
type input "Nuov"
type textarea "x"
type input "Nuova"
type textarea "x"
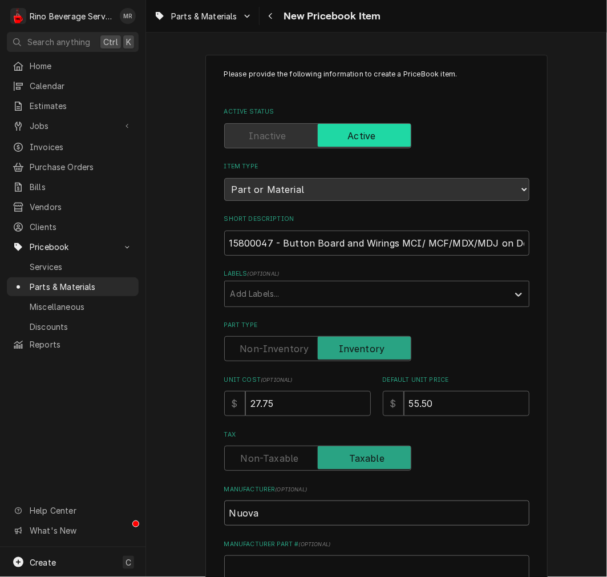
type input "Nuova"
type textarea "x"
type input "Nuova D"
type textarea "x"
type input "Nuova Di"
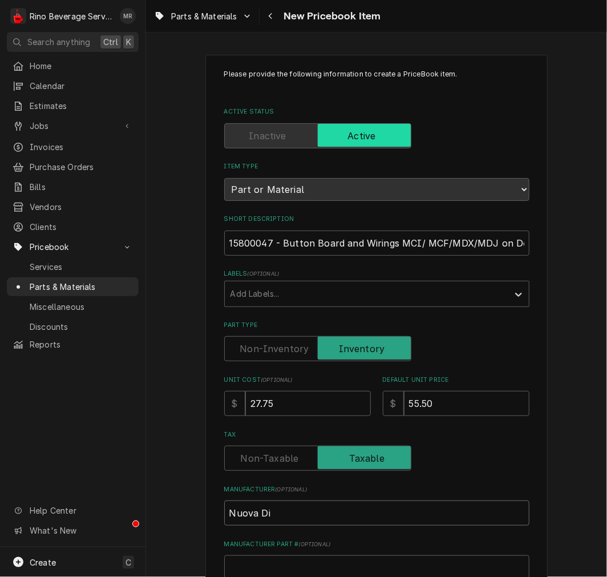
type textarea "x"
type input "Nuova Dis"
type textarea "x"
type input "Nuova Dist"
type textarea "x"
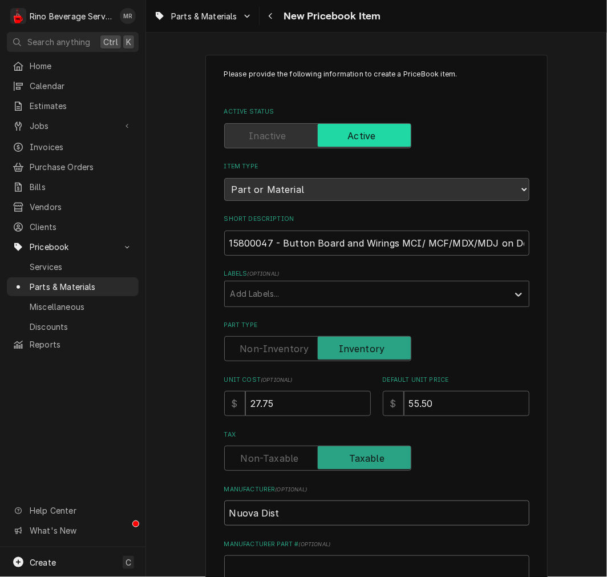
type input "Nuova Distr"
type textarea "x"
type input "Nuova Distri"
type textarea "x"
type input "Nuova Distrib"
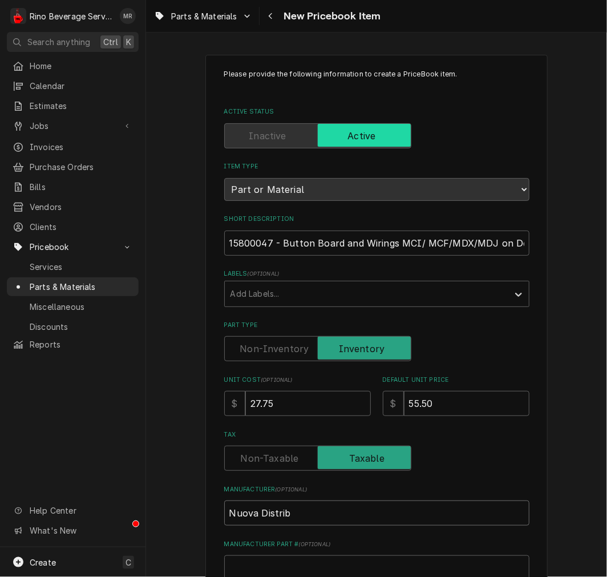
type textarea "x"
type input "Nuova Distribu"
type textarea "x"
type input "Nuova Distribut"
type textarea "x"
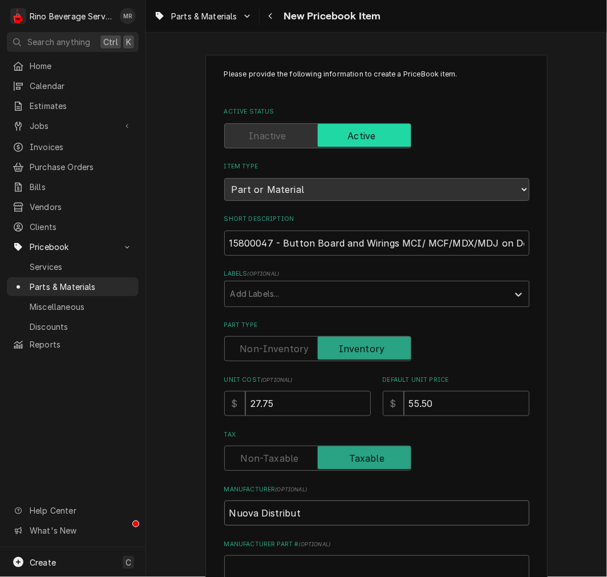
type input "Nuova Distributi"
type textarea "x"
type input "Nuova Distributio"
type textarea "x"
type input "Nuova Distribution"
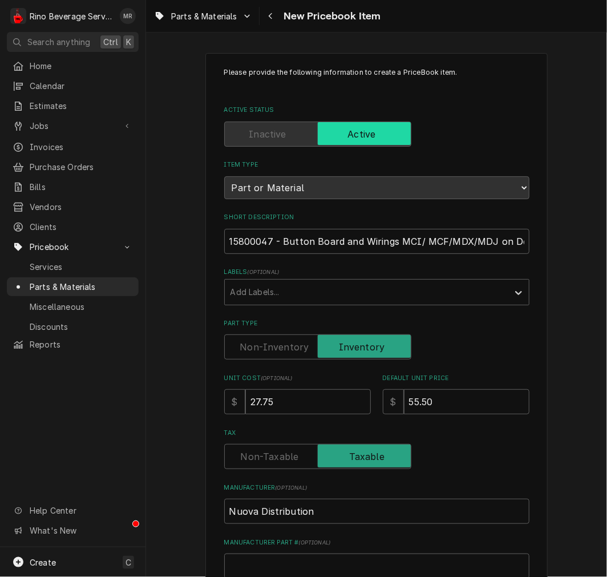
scroll to position [315, 0]
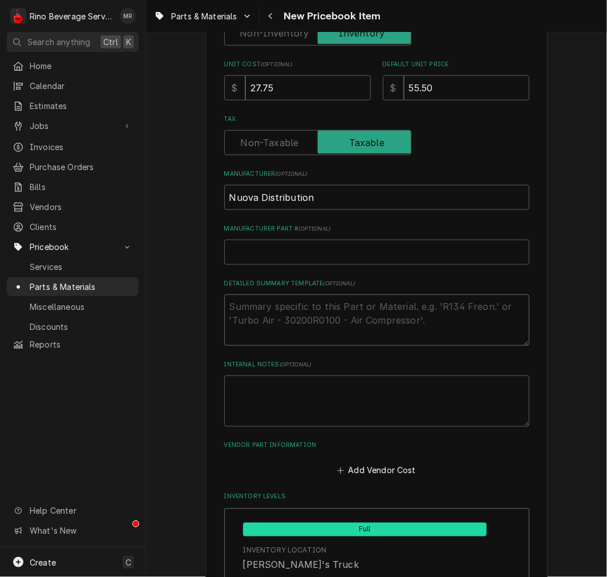
type textarea "x"
type textarea "P"
type textarea "x"
type textarea "P/"
type textarea "x"
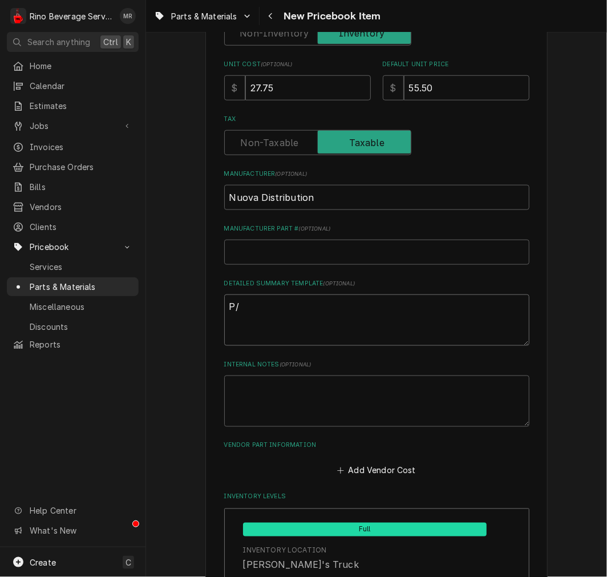
type textarea "P/N"
type textarea "x"
type textarea "P/N"
paste textarea "15800047 Button Board and Wirings MCI/ MCF/MDX/MDJ on Demand (1005.0013)"
type textarea "x"
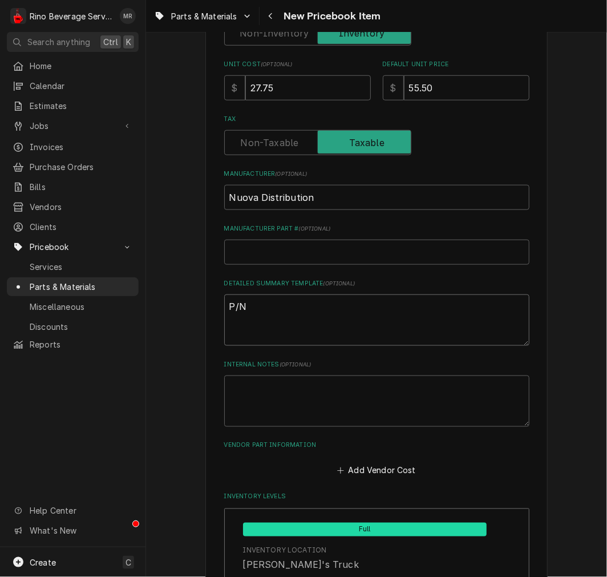
type textarea "P/N 15800047 Button Board and Wirings MCI/ MCF/MDX/MDJ on Demand (1005.0013)"
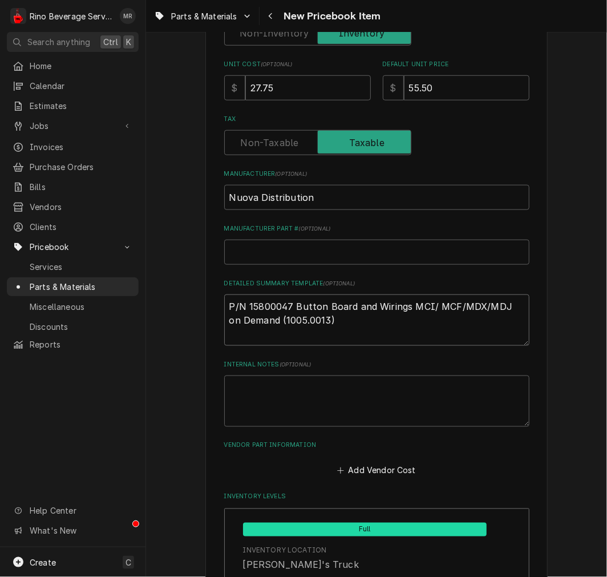
click at [289, 303] on textarea "P/N 15800047 Button Board and Wirings MCI/ MCF/MDX/MDJ on Demand (1005.0013)" at bounding box center [376, 319] width 305 height 51
type textarea "x"
type textarea "P/N 15800047 -Button Board and Wirings MCI/ MCF/MDX/MDJ on Demand (1005.0013)"
type textarea "x"
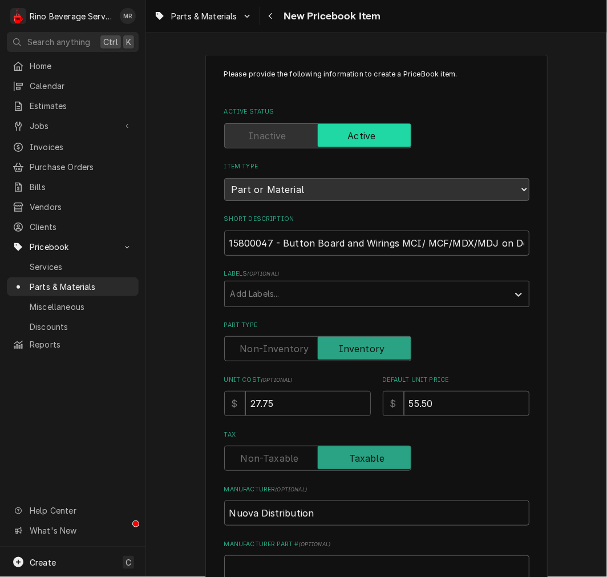
type textarea "P/N 15800047 - Button Board and Wirings MCI/ MCF/MDX/MDJ on Demand (1005.0013)"
drag, startPoint x: 395, startPoint y: 244, endPoint x: 1638, endPoint y: 398, distance: 1253.1
click at [606, 398] on html "R Rino Beverage Service MR Search anything Ctrl K Home Calendar Estimates Jobs …" at bounding box center [303, 288] width 607 height 577
type textarea "x"
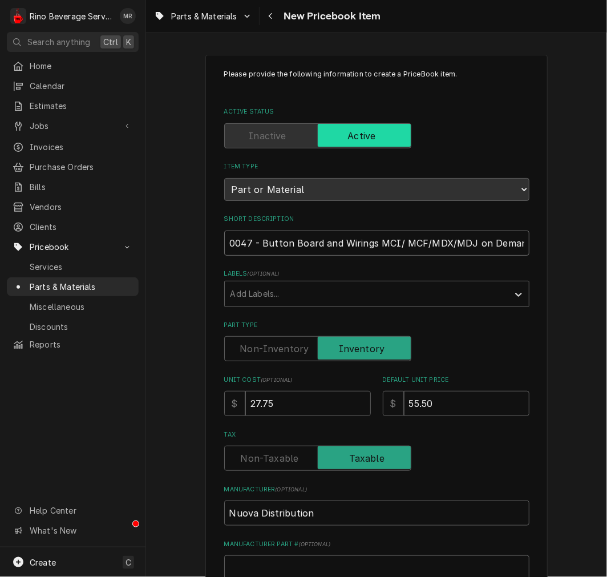
type input "15800047 - Button Board and Wirings"
type textarea "x"
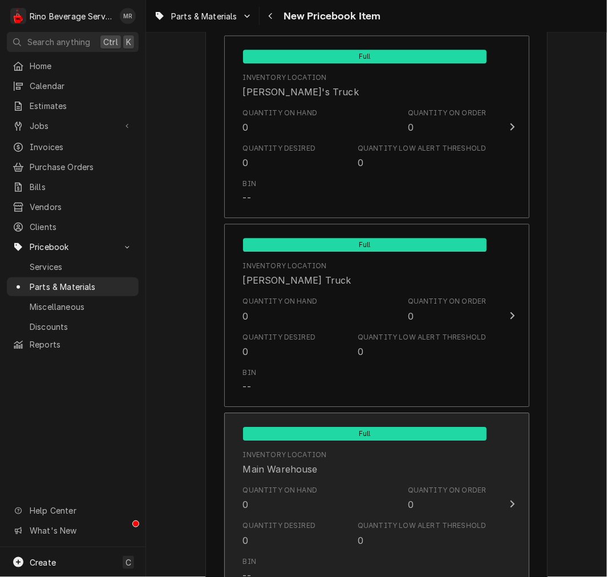
scroll to position [1070, 0]
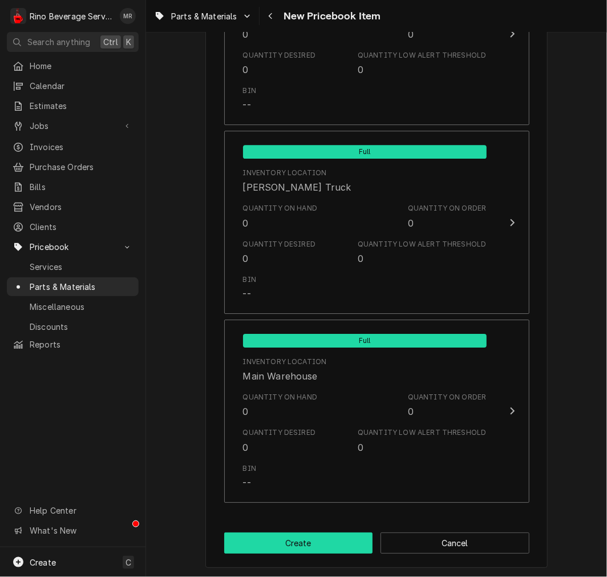
type input "15800047 - Button Board and Wirings"
click at [303, 545] on button "Create" at bounding box center [298, 542] width 149 height 21
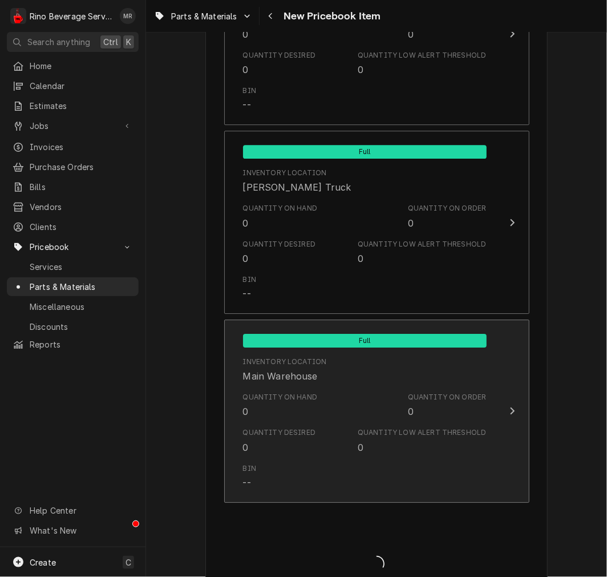
type textarea "x"
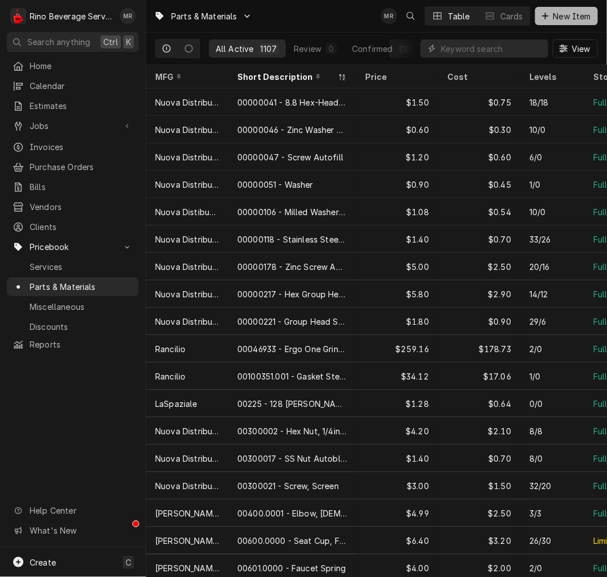
click at [577, 8] on button "New Item" at bounding box center [566, 16] width 63 height 18
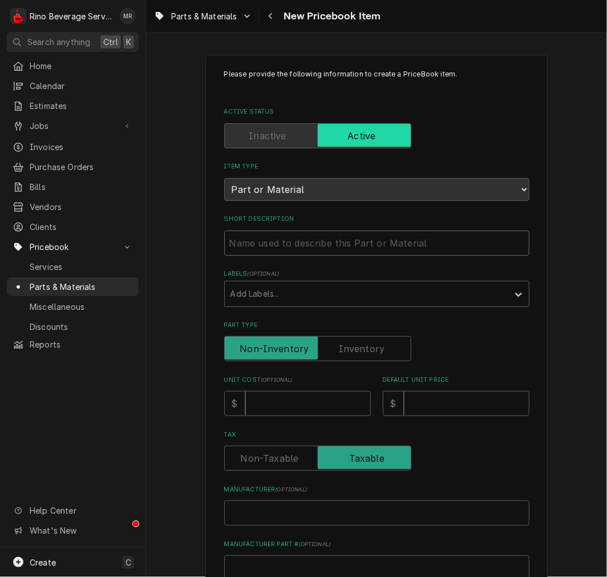
click at [309, 240] on input "Short Description" at bounding box center [376, 242] width 305 height 25
paste input "15070070 MDJ/ MDX On Demand Wire Kit"
type textarea "x"
type input "15070070 MDJ/ MDX On Demand Wire Kit"
click at [267, 246] on input "15070070 MDJ/ MDX On Demand Wire Kit" at bounding box center [376, 242] width 305 height 25
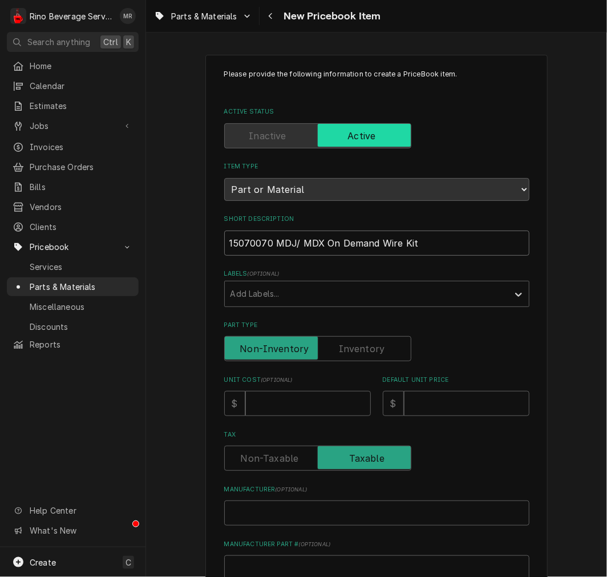
type textarea "x"
type input "15070070 MDJ/ MDX On Demand Wire Kit"
type textarea "x"
type input "15070070 - MDJ/ MDX On Demand Wire Kit"
click at [385, 346] on input "Part Type" at bounding box center [317, 348] width 177 height 25
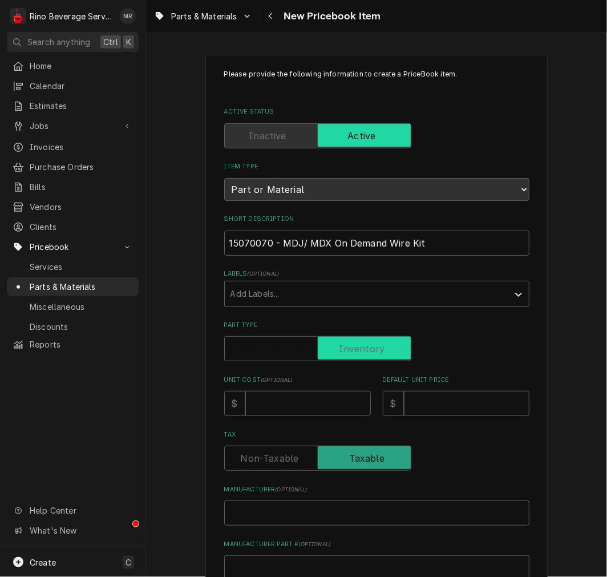
checkbox input "true"
click at [289, 396] on input "Unit Cost ( optional )" at bounding box center [308, 403] width 126 height 25
type textarea "x"
type input "5"
type textarea "x"
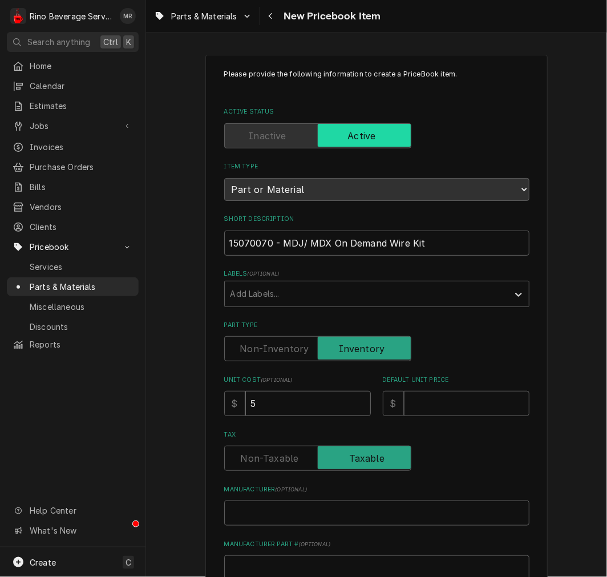
type input "51"
type textarea "x"
type input "51.9"
type textarea "x"
type input "51.95"
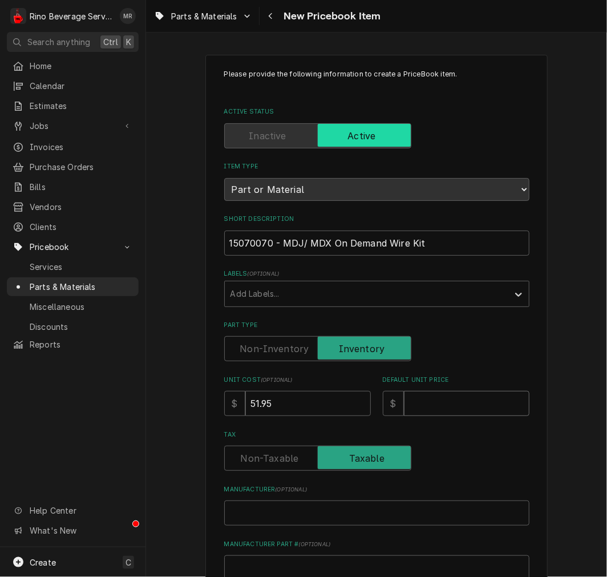
type textarea "x"
type input "1"
type textarea "x"
type input "10"
type textarea "x"
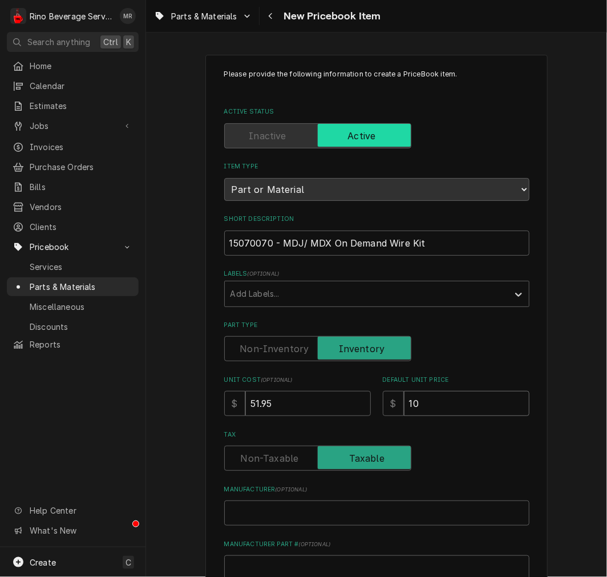
type input "103"
type textarea "x"
type input "103.9"
type textarea "x"
type input "103.90"
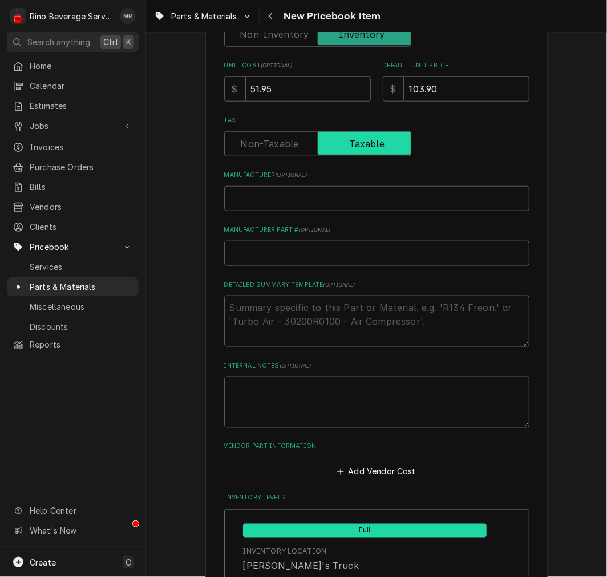
scroll to position [317, 0]
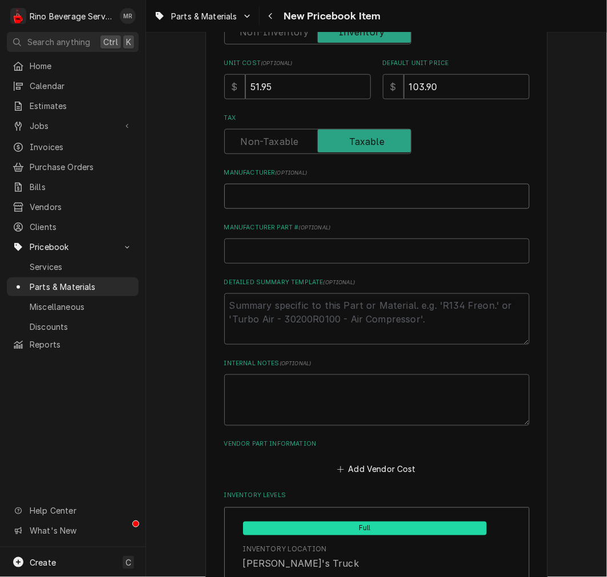
click at [240, 205] on input "Manufacturer ( optional )" at bounding box center [376, 196] width 305 height 25
type textarea "x"
type input "N"
type textarea "x"
type input "Nu"
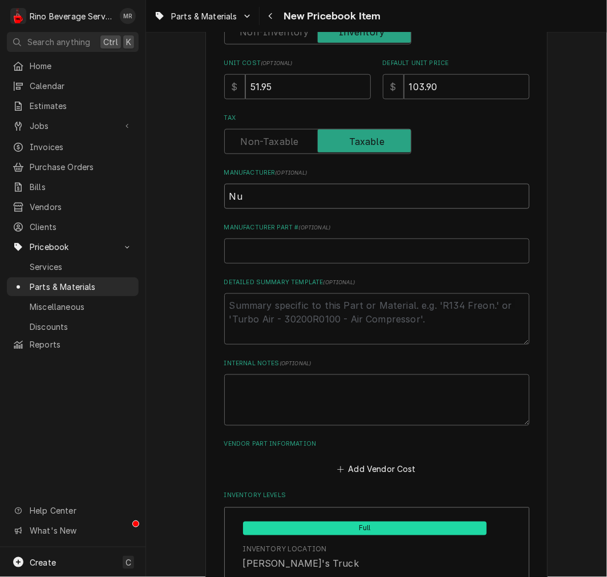
type textarea "x"
type input "Nuo"
type textarea "x"
type input "Nuov"
type textarea "x"
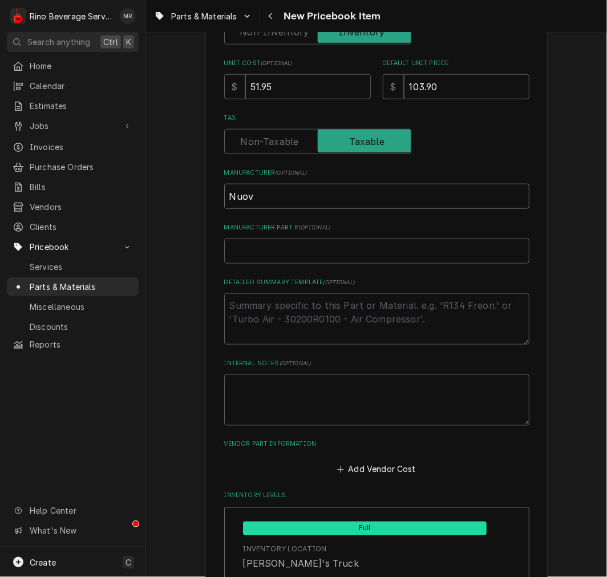
type input "Nuova"
type textarea "x"
type input "Nuova"
type textarea "x"
type input "Nuova D"
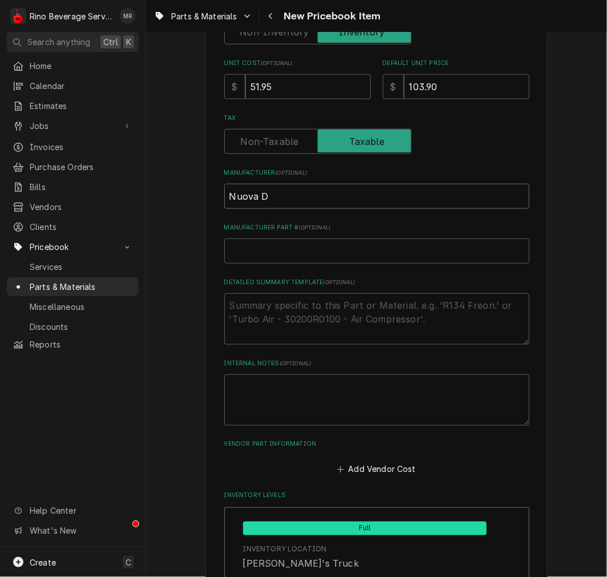
type textarea "x"
type input "Nuova Di"
type textarea "x"
type input "Nuova Dis"
type textarea "x"
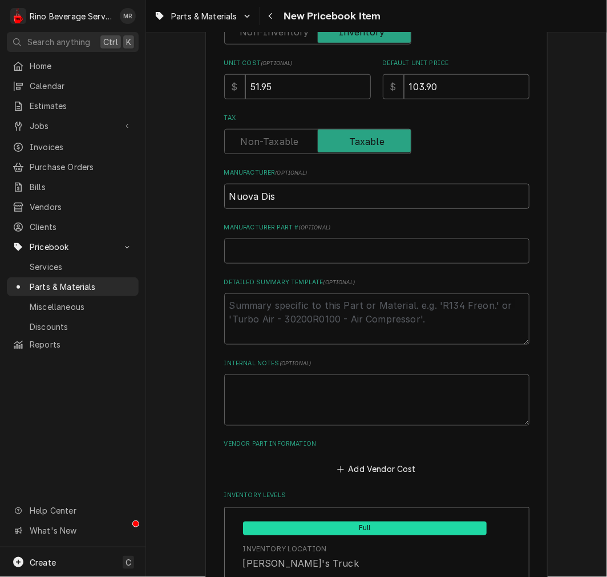
type input "Nuova Dist"
type textarea "x"
type input "Nuova Distr"
type textarea "x"
type input "Nuova Distri"
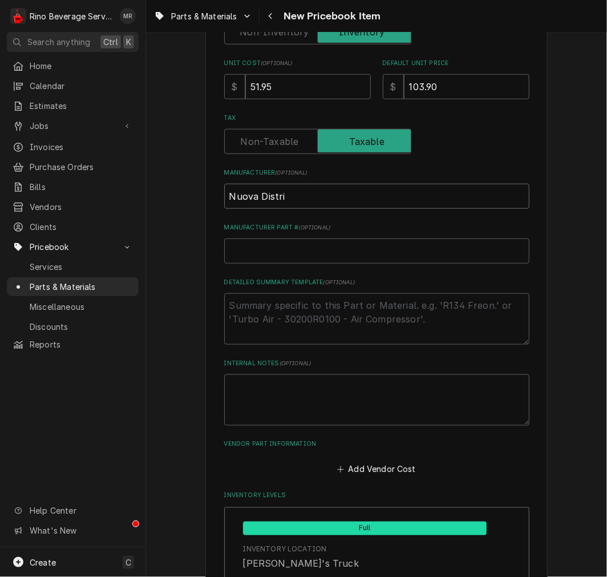
type textarea "x"
type input "Nuova Distrib"
type textarea "x"
type input "Nuova Distribu"
type textarea "x"
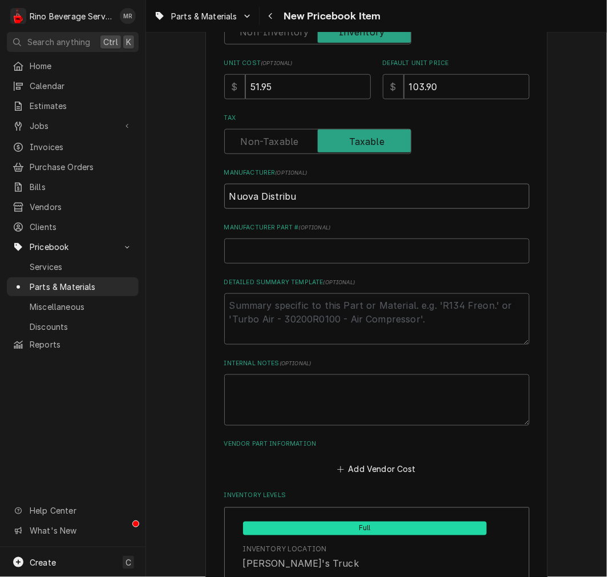
type input "Nuova Distribut"
type textarea "x"
type input "Nuova Distributi"
type textarea "x"
type input "Nuova Distributio"
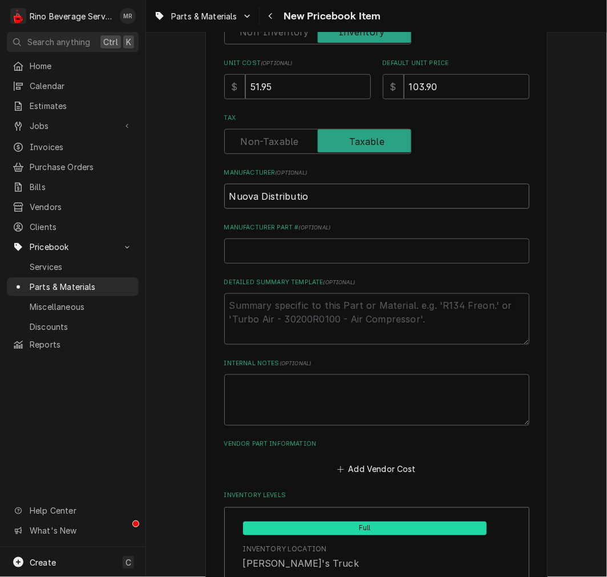
type textarea "x"
type input "Nuova Distributioo"
type textarea "x"
type input "Nuova Distributioon"
type textarea "x"
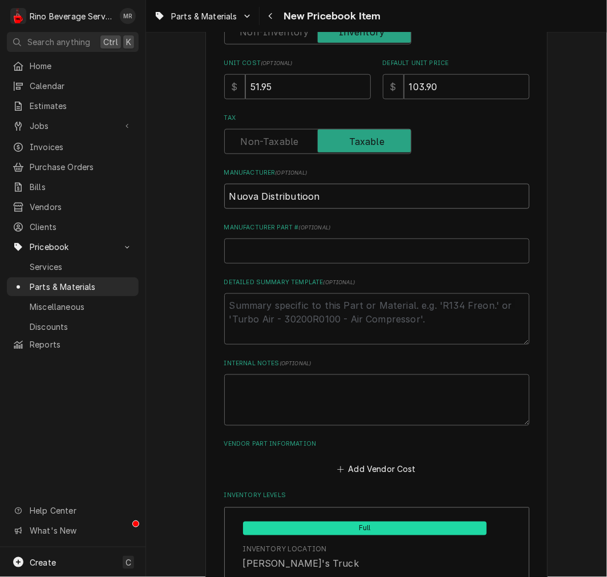
type input "Nuova Distributioo"
type textarea "x"
type input "Nuova Distributio"
type textarea "x"
type input "Nuova Distribution"
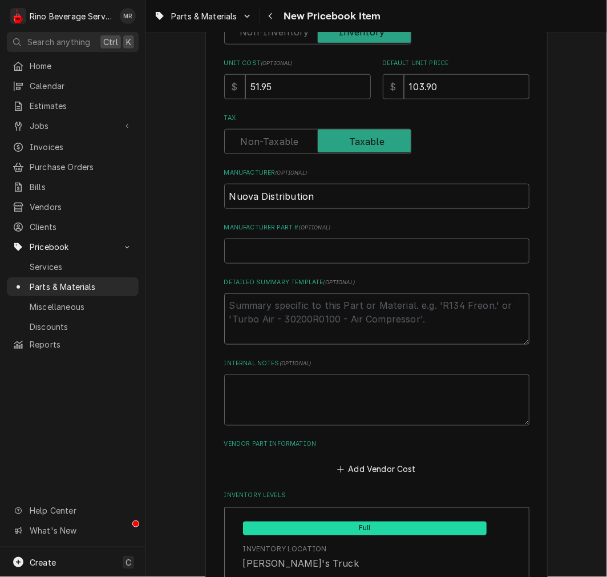
type textarea "x"
type textarea "p"
type textarea "x"
type textarea "P"
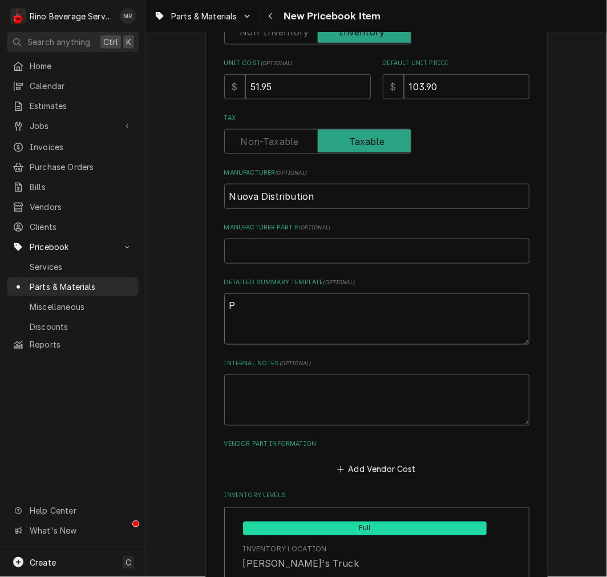
type textarea "x"
type textarea "P/"
type textarea "x"
type textarea "P/N"
type textarea "x"
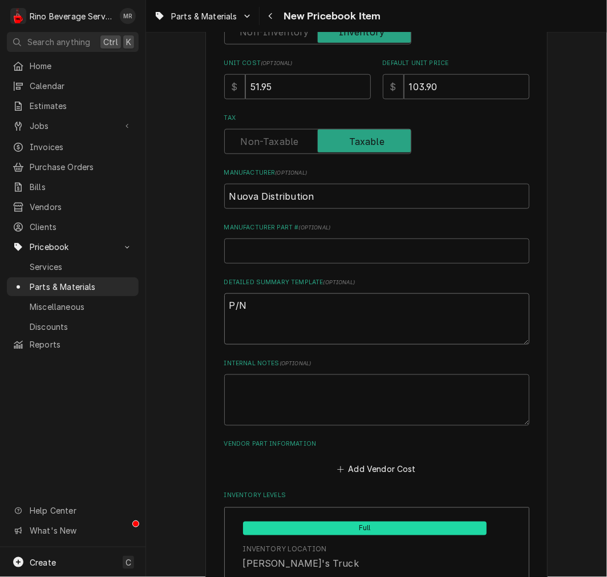
type textarea "P/N"
paste textarea "15070070 MDJ/ MDX On Demand Wire Kit"
type textarea "x"
type textarea "P/N 15070070 MDJ/ MDX On Demand Wire Kit"
click at [290, 301] on textarea "P/N 15070070 MDJ/ MDX On Demand Wire Kit" at bounding box center [376, 318] width 305 height 51
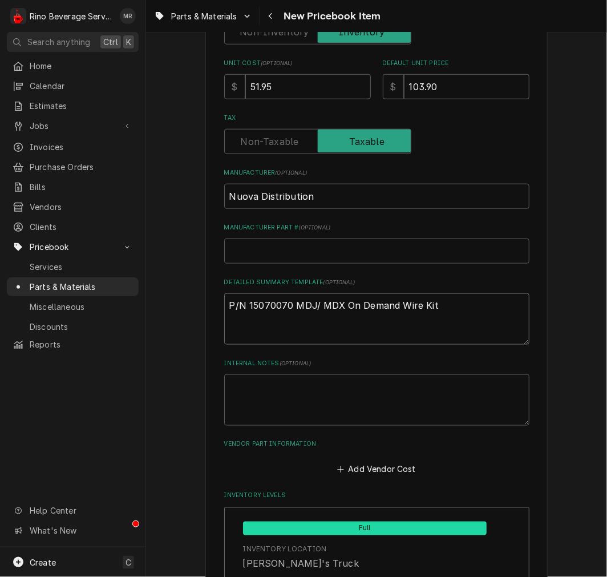
type textarea "x"
type textarea "P/N 15070070 -MDJ/ MDX On Demand Wire Kit"
type textarea "x"
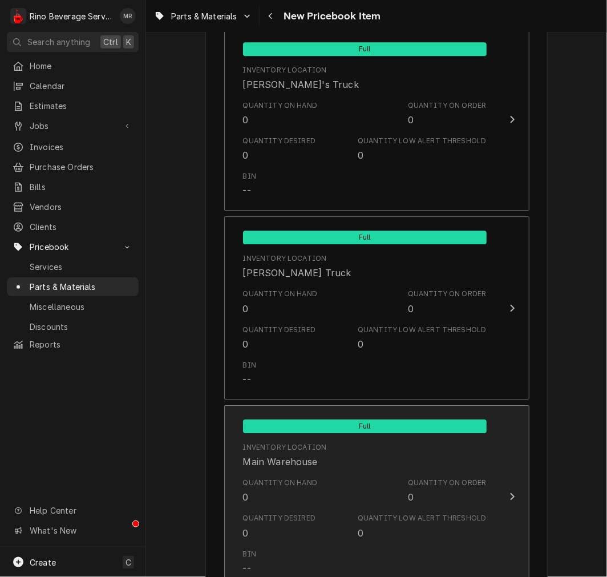
scroll to position [1070, 0]
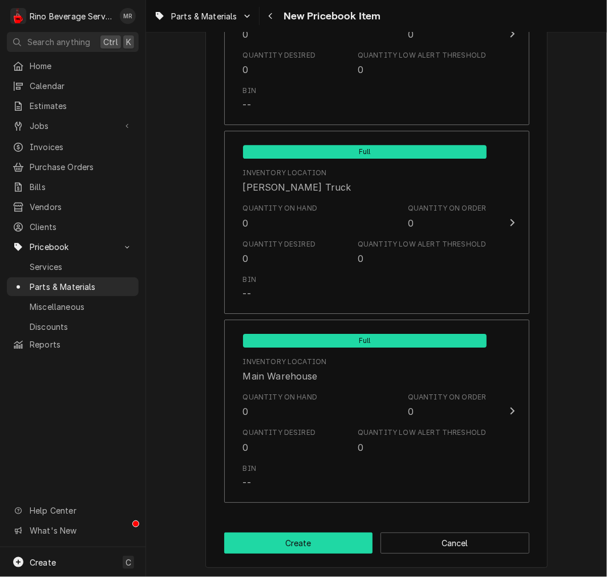
type textarea "P/N 15070070 - MDJ/ MDX On Demand Wire Kit"
click at [335, 542] on button "Create" at bounding box center [298, 542] width 149 height 21
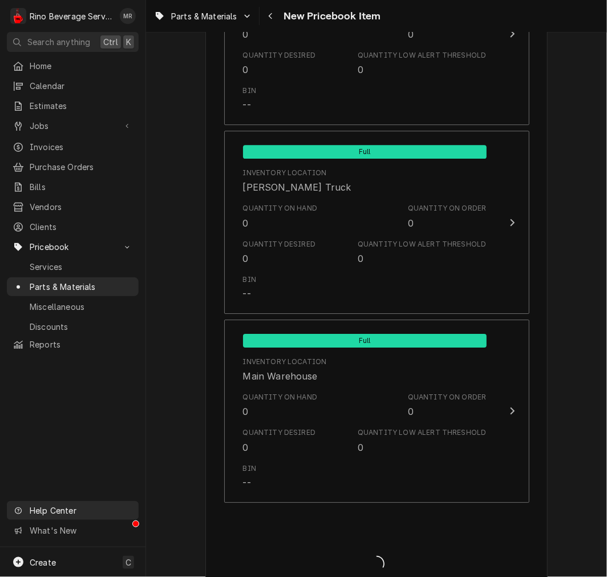
type textarea "x"
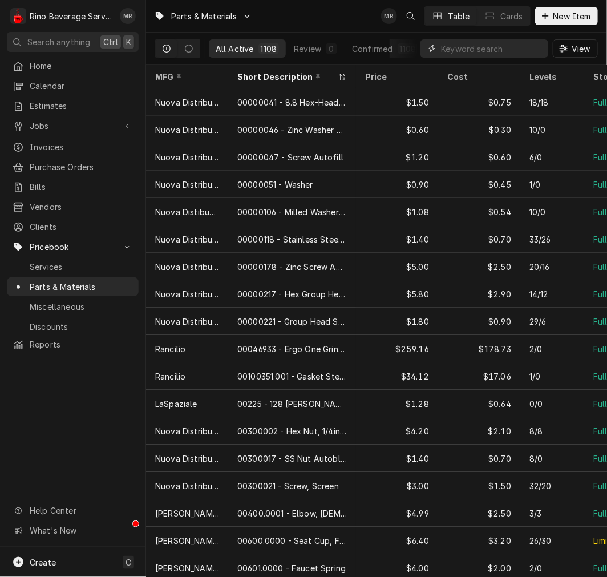
drag, startPoint x: 538, startPoint y: 50, endPoint x: 488, endPoint y: 50, distance: 49.6
click at [538, 50] on input "Dynamic Content Wrapper" at bounding box center [492, 48] width 102 height 18
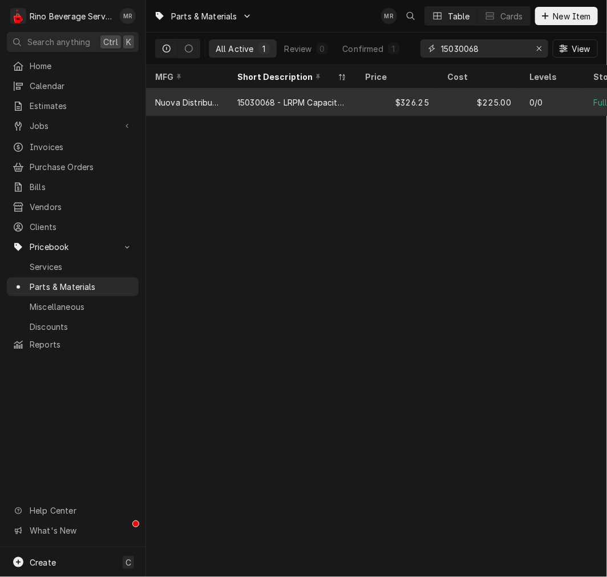
type input "15030068"
click at [347, 98] on div "15030068 - LRPM Capacitor Mythos / MDJ 50 mF 110v" at bounding box center [292, 101] width 128 height 27
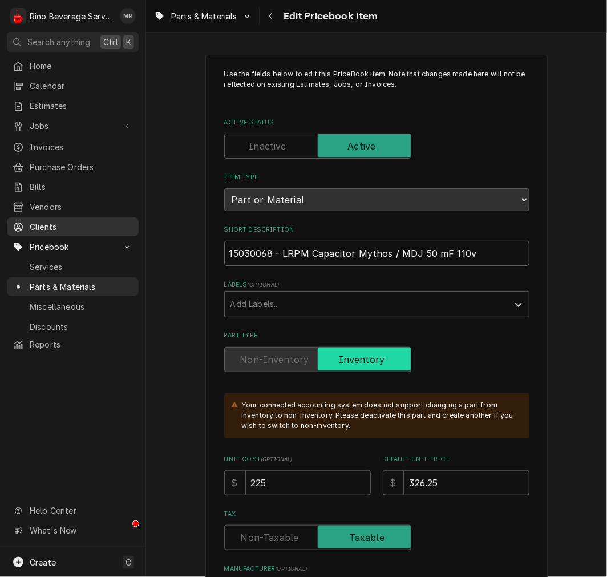
drag, startPoint x: 471, startPoint y: 254, endPoint x: 26, endPoint y: 227, distance: 445.8
click at [26, 227] on div "R Rino Beverage Service MR Search anything Ctrl K Home Calendar Estimates Jobs …" at bounding box center [303, 288] width 607 height 577
click at [438, 249] on input "15030068 - LRPM Capacitor Mythos / MDJ 50 mF 110v" at bounding box center [376, 253] width 305 height 25
